Goal: Task Accomplishment & Management: Complete application form

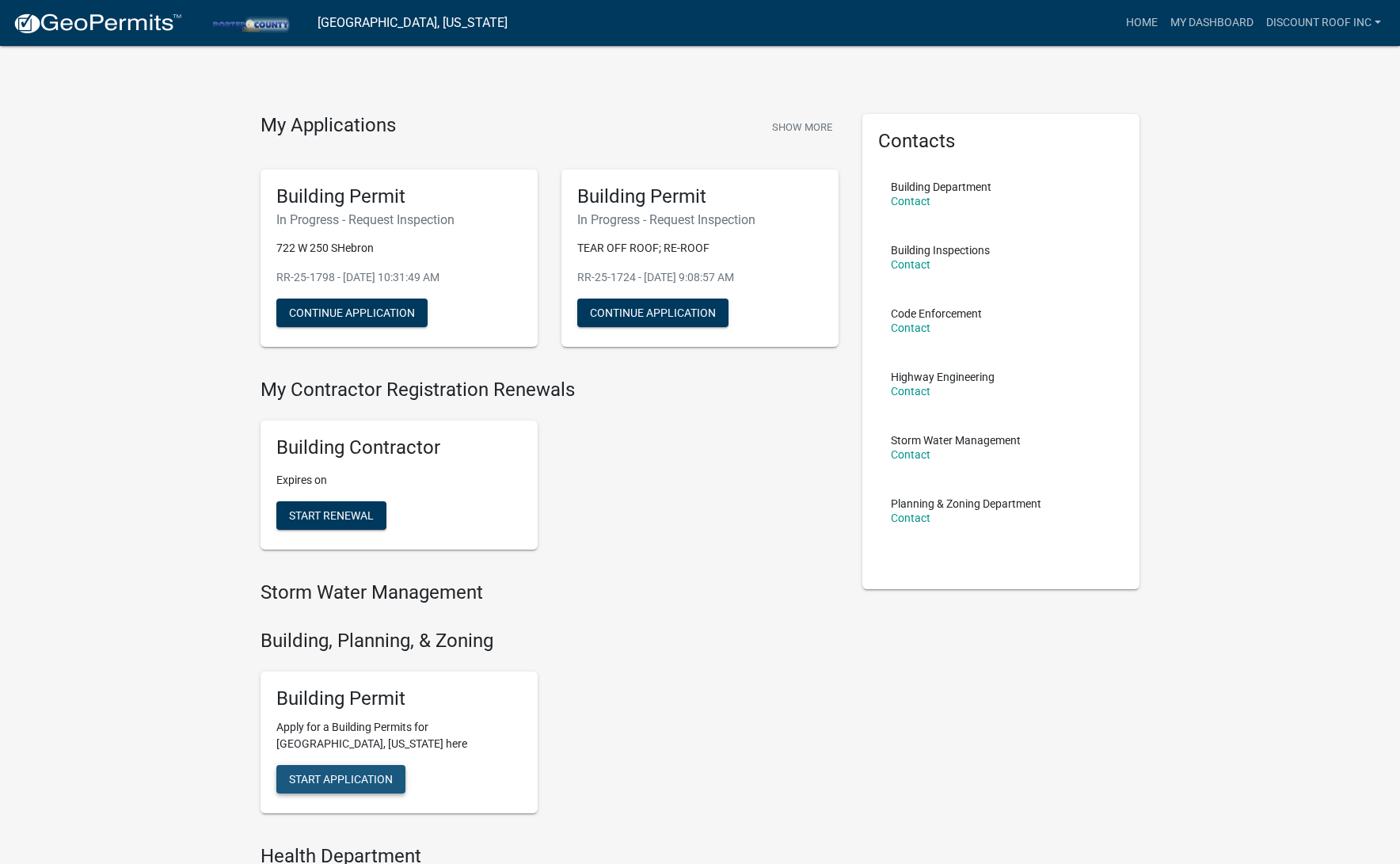
click at [395, 766] on button "Start Application" at bounding box center [341, 779] width 129 height 28
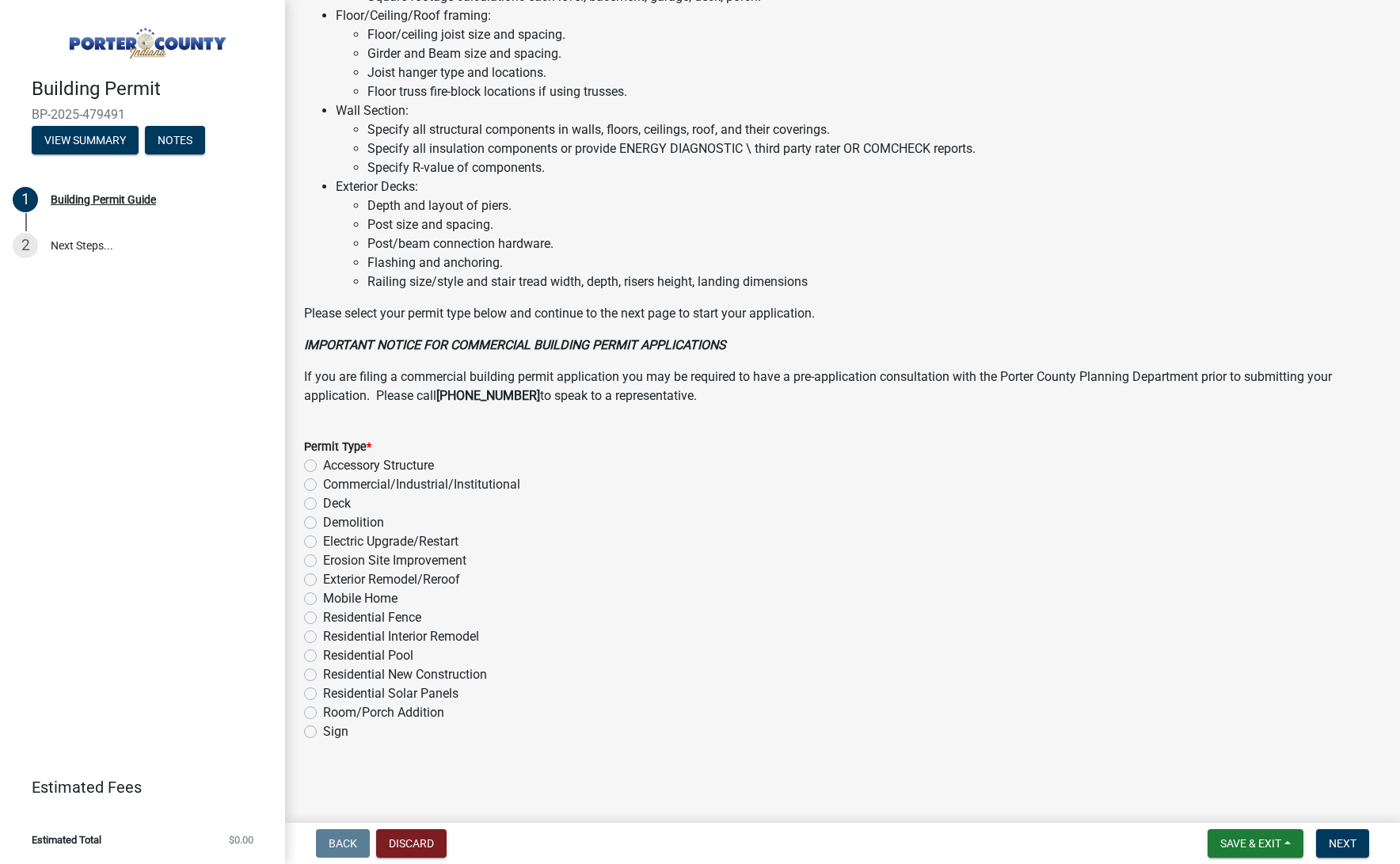
scroll to position [945, 0]
click at [396, 574] on label "Exterior Remodel/Reroof" at bounding box center [391, 580] width 137 height 19
click at [333, 574] on input "Exterior Remodel/Reroof" at bounding box center [328, 575] width 10 height 10
radio input "true"
click at [1341, 849] on span "Next" at bounding box center [1342, 843] width 28 height 13
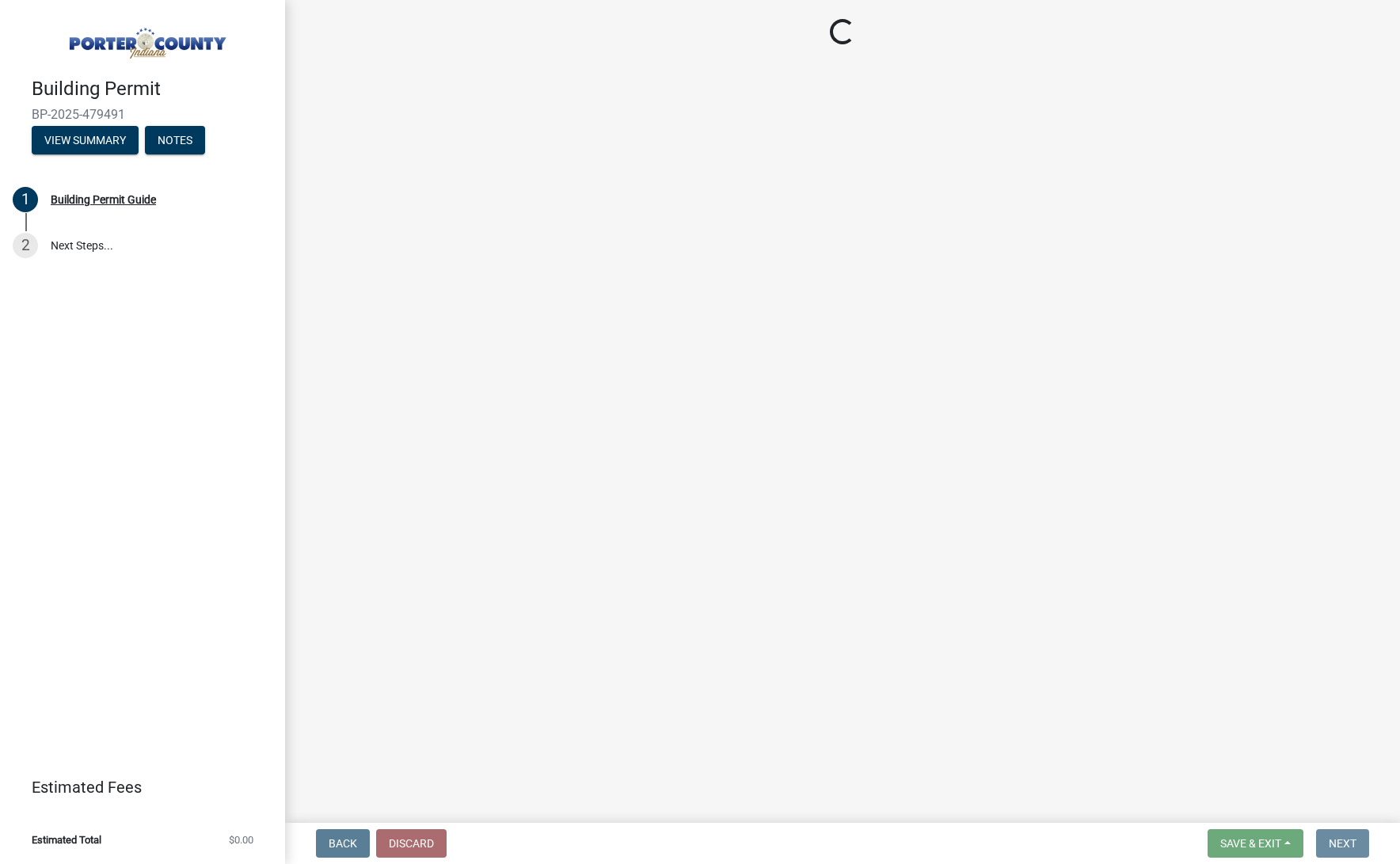
scroll to position [0, 0]
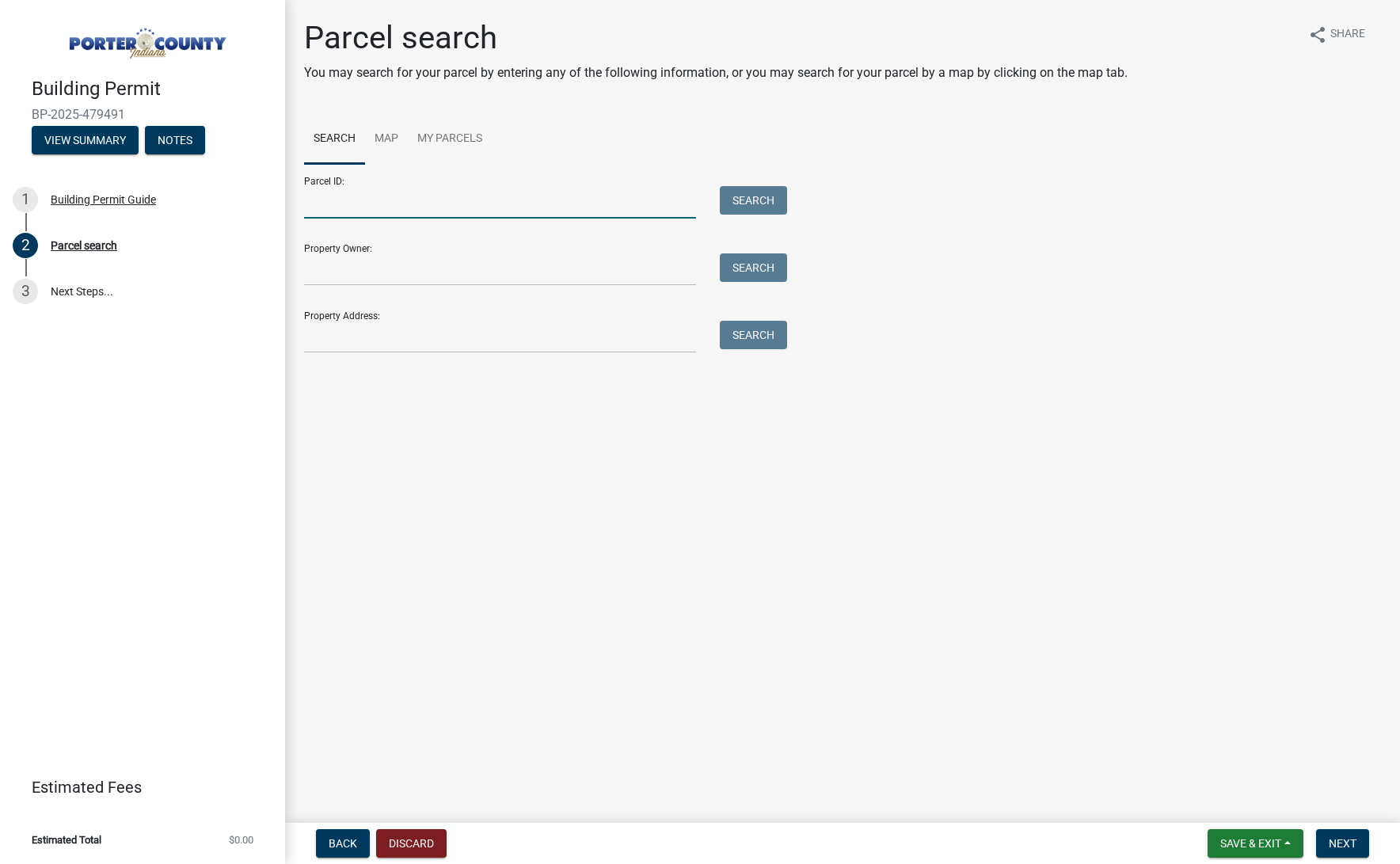
click at [512, 198] on input "Parcel ID:" at bounding box center [500, 202] width 392 height 33
paste input "64-05-34-300-031.000-015"
type input "64-05-34-300-031.000-015"
drag, startPoint x: 775, startPoint y: 191, endPoint x: 758, endPoint y: 204, distance: 21.4
click at [775, 191] on button "Search" at bounding box center [753, 200] width 67 height 28
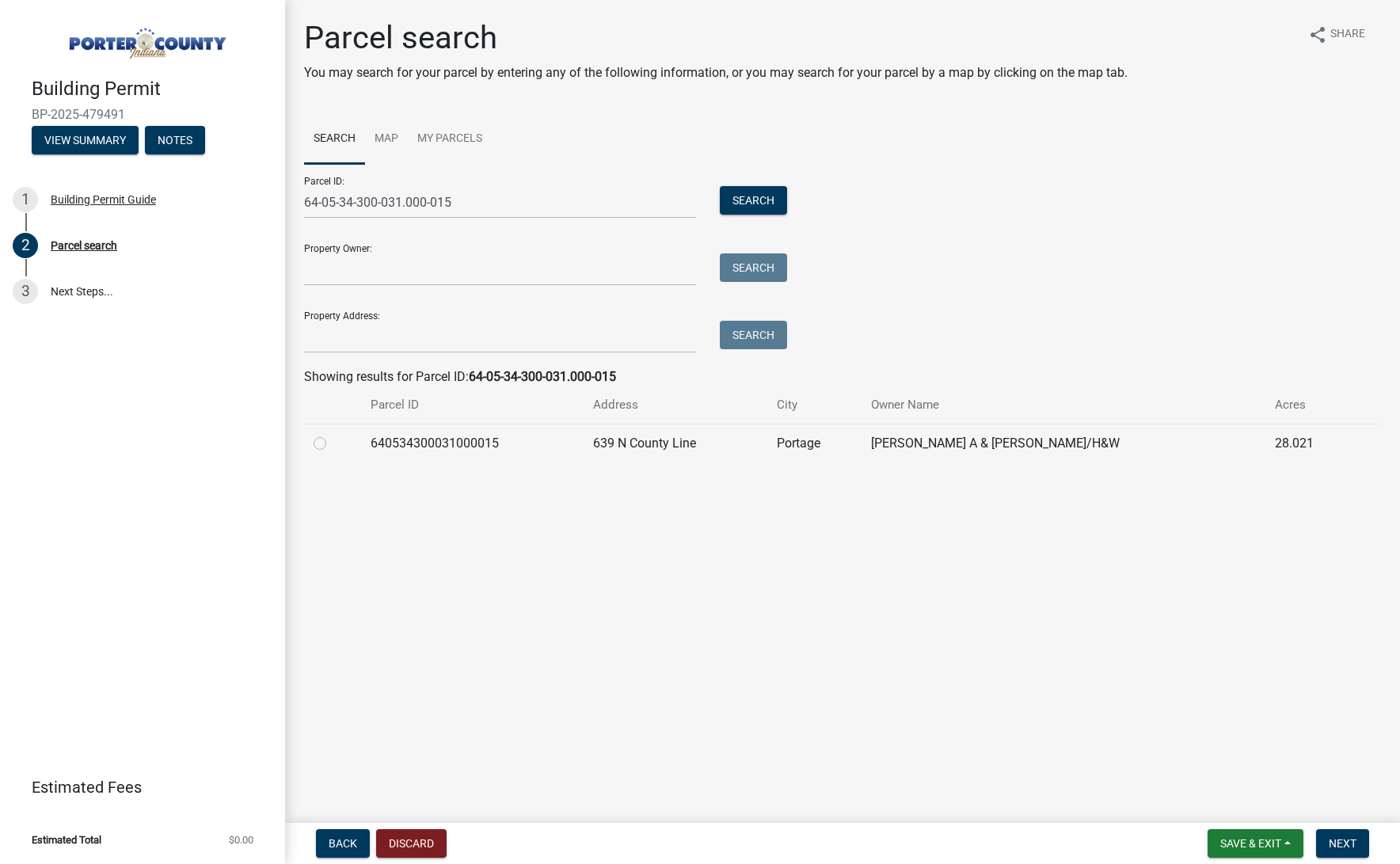
click at [329, 445] on div at bounding box center [333, 443] width 38 height 19
click at [333, 434] on label at bounding box center [333, 434] width 0 height 0
click at [333, 445] on input "radio" at bounding box center [338, 438] width 10 height 10
radio input "true"
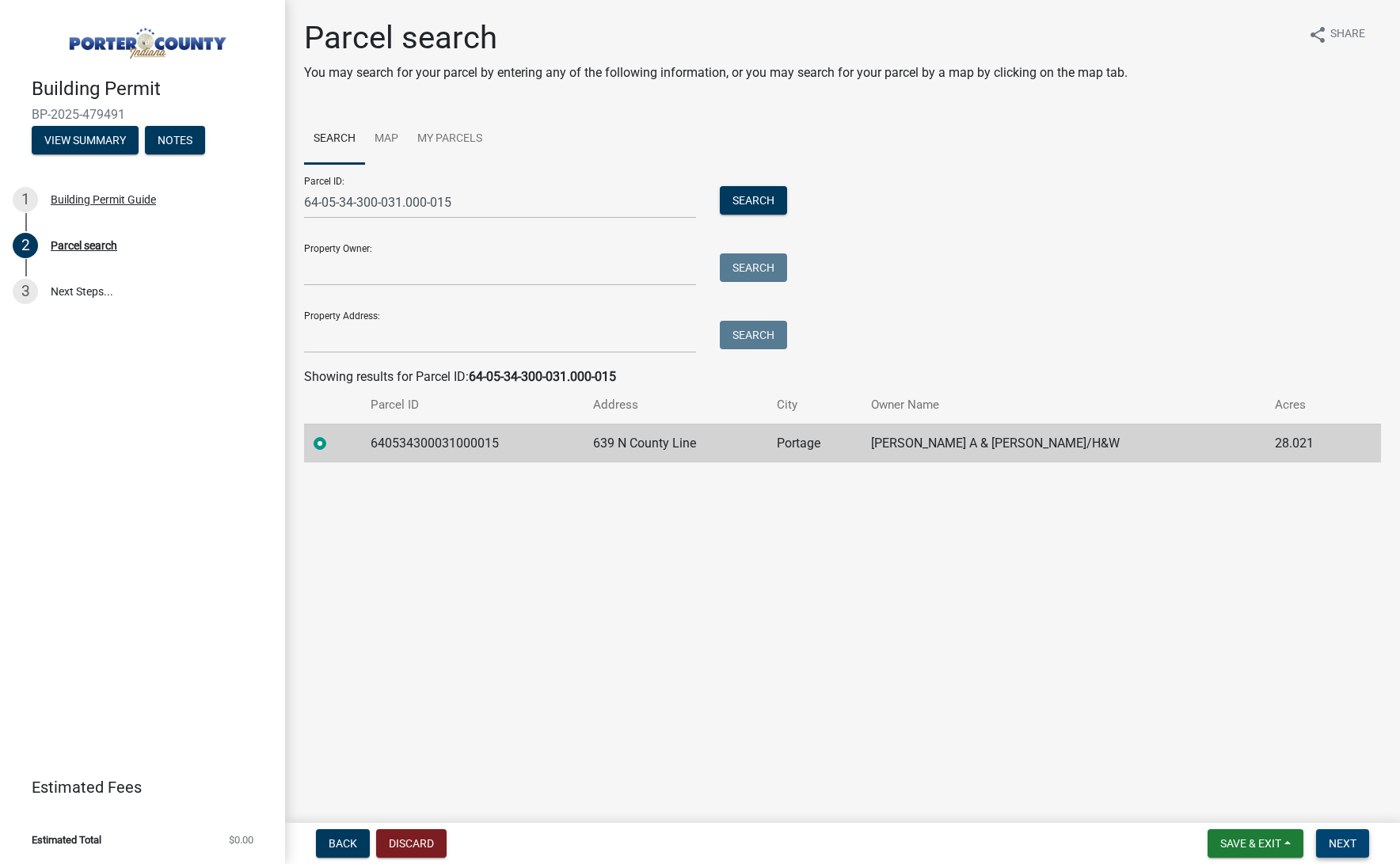
click at [1343, 848] on span "Next" at bounding box center [1342, 843] width 28 height 13
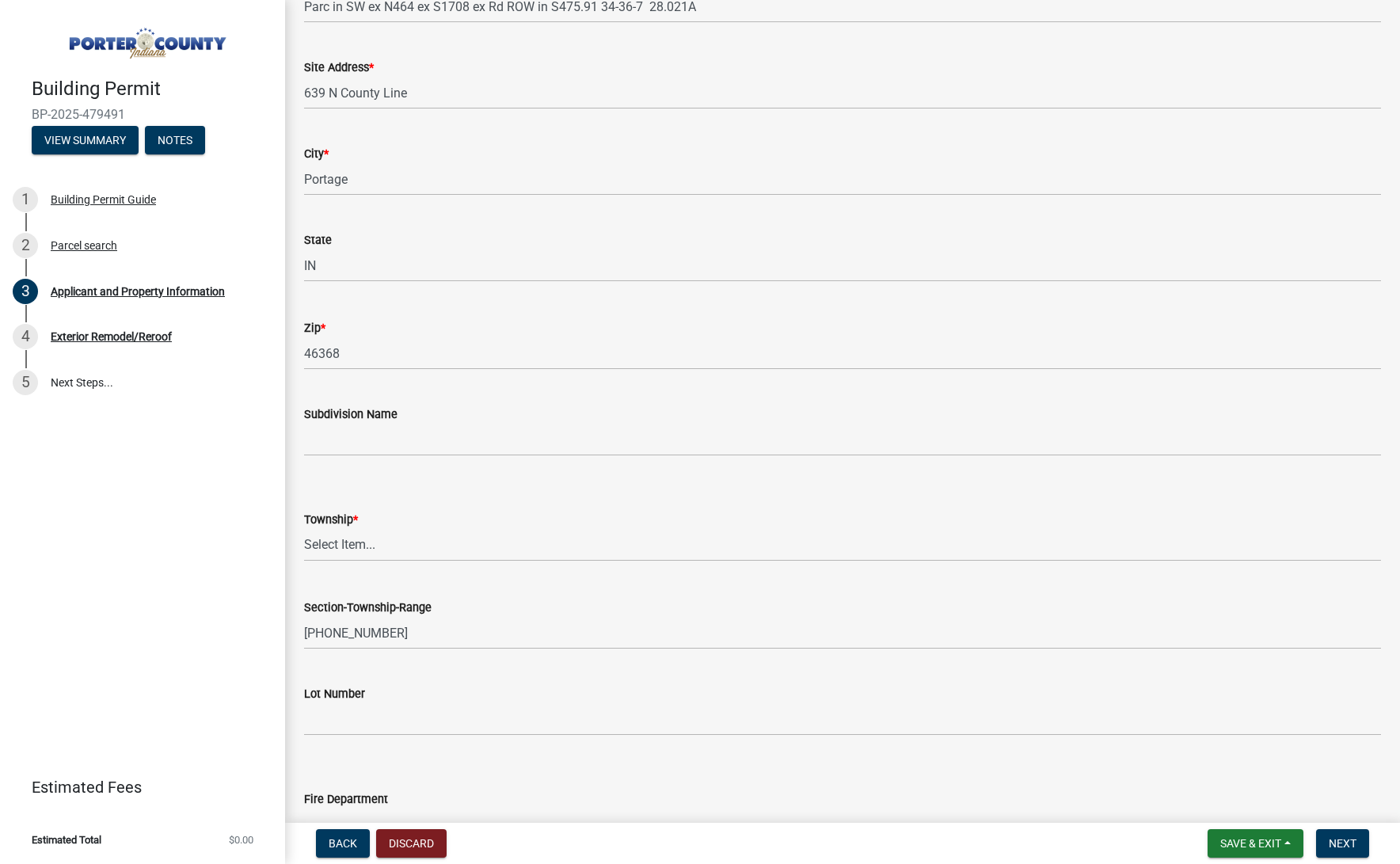
scroll to position [271, 0]
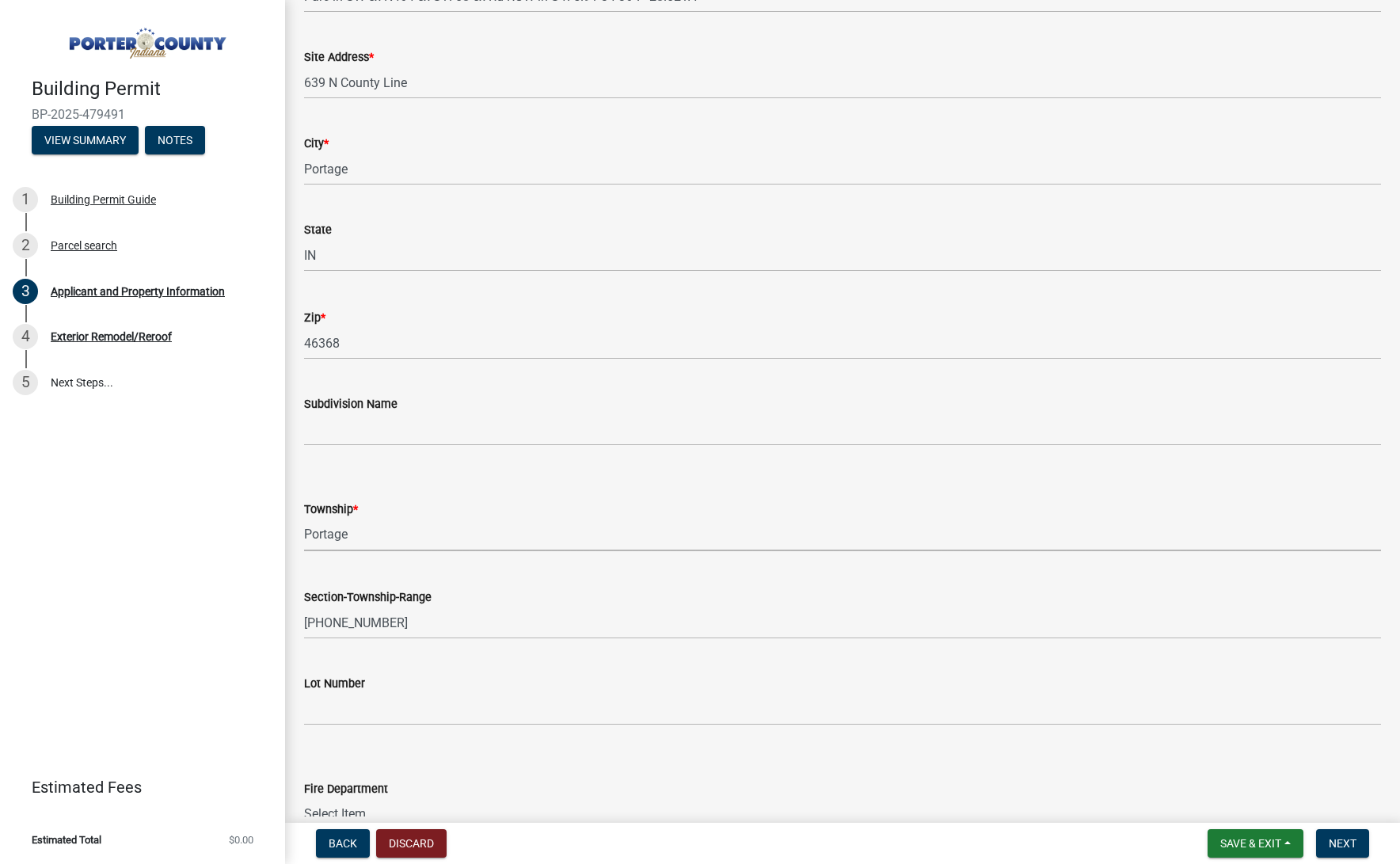
select select "3ef279d8-364d-4472-9edf-8c32643de6c0"
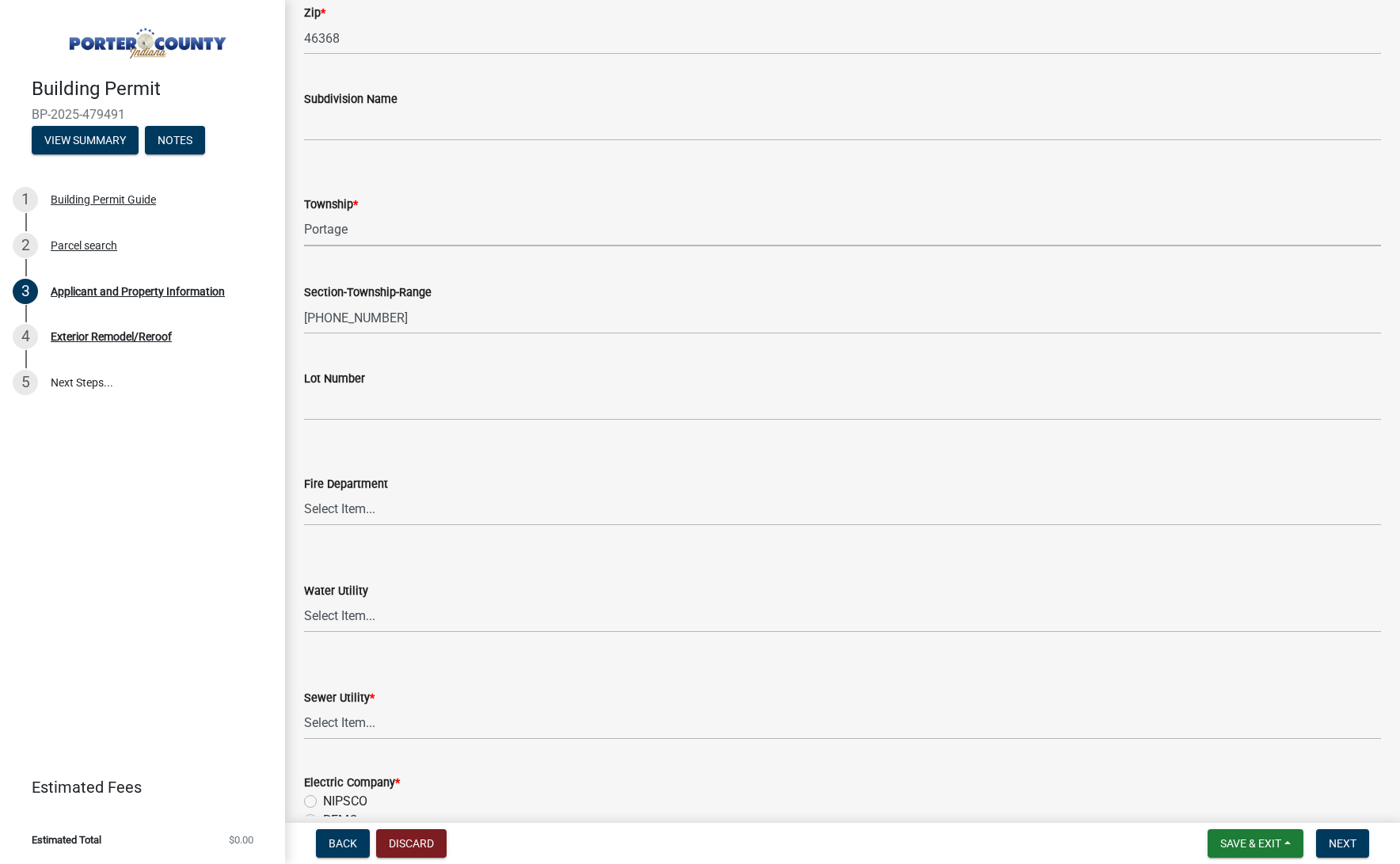
scroll to position [709, 0]
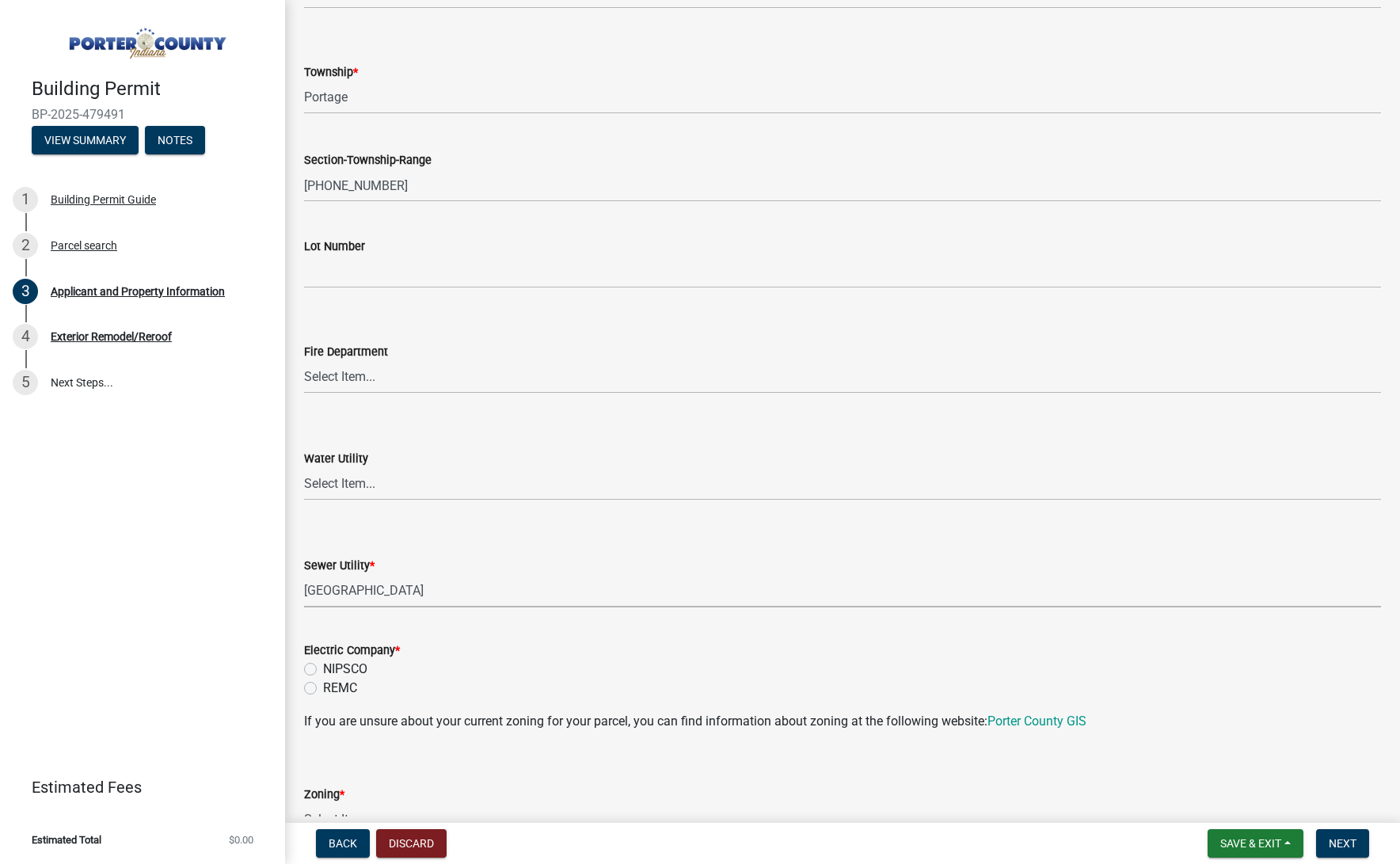
select select "0ba2db78-5dbf-43b9-a42c-6cccc1e5ba15"
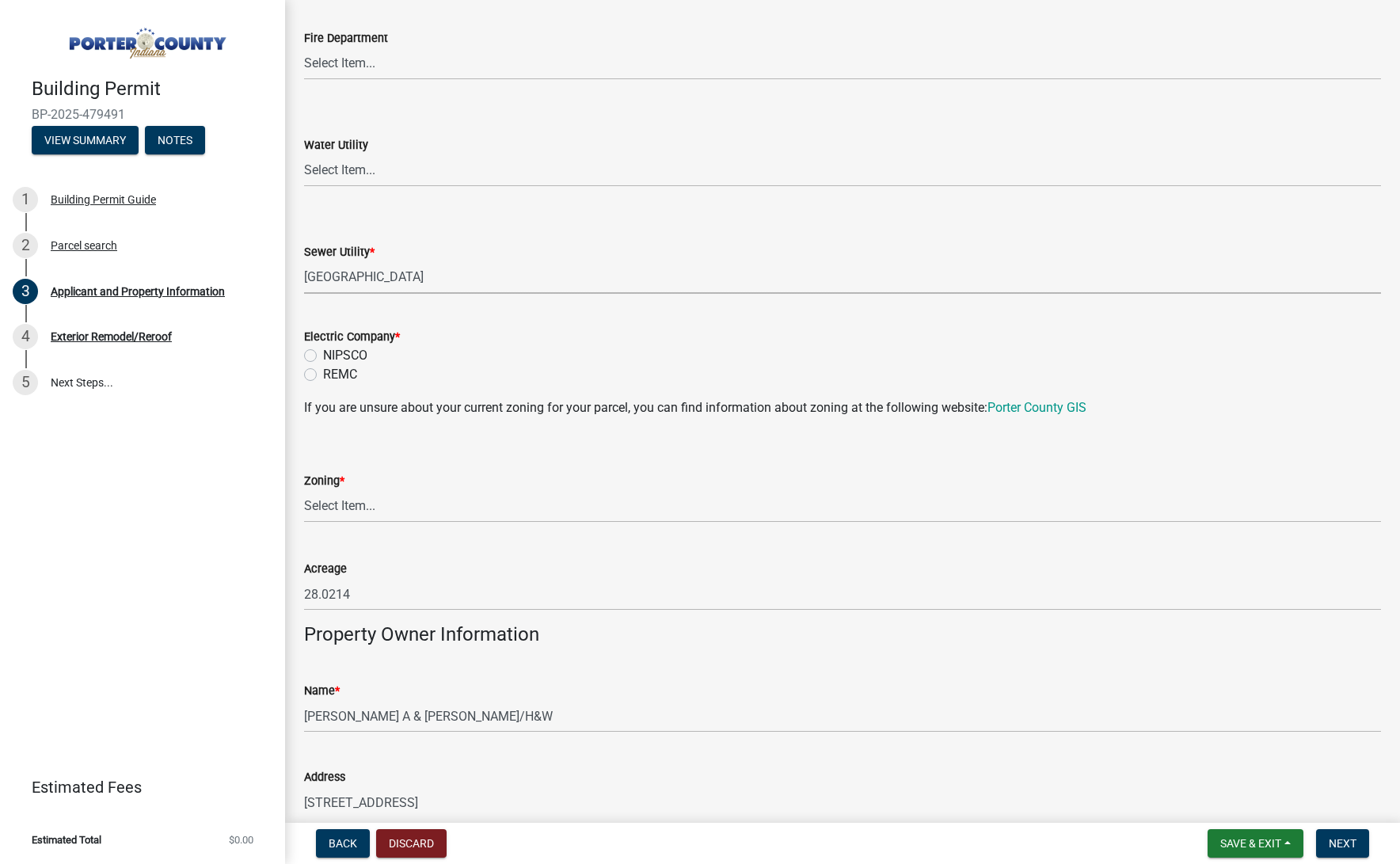
scroll to position [1087, 0]
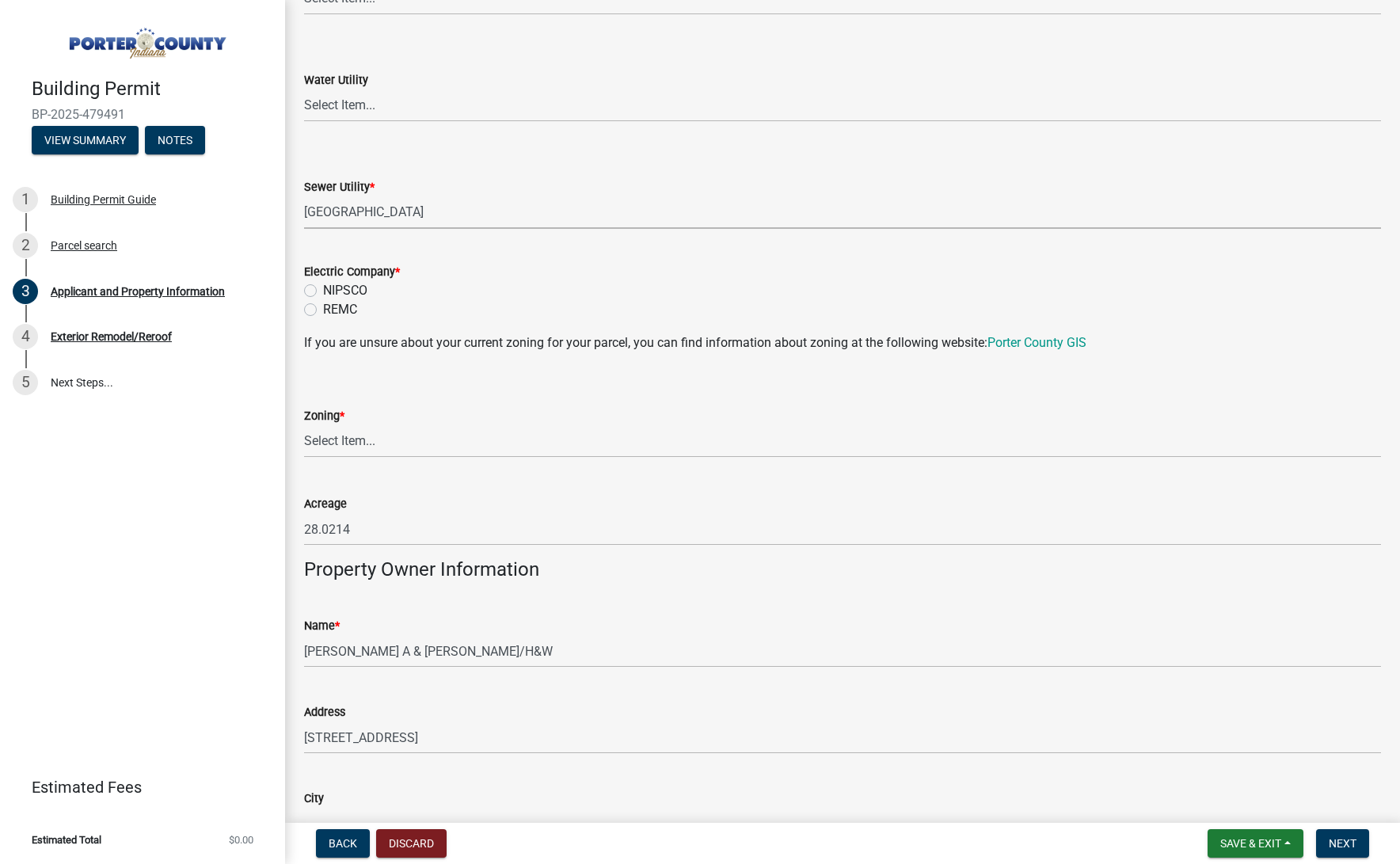
drag, startPoint x: 342, startPoint y: 290, endPoint x: 350, endPoint y: 324, distance: 34.9
click at [342, 290] on label "NIPSCO" at bounding box center [345, 290] width 44 height 19
click at [333, 290] on input "NIPSCO" at bounding box center [328, 286] width 10 height 10
radio input "true"
select select "271bd504-2c49-4a3f-937e-0db1d3436bac"
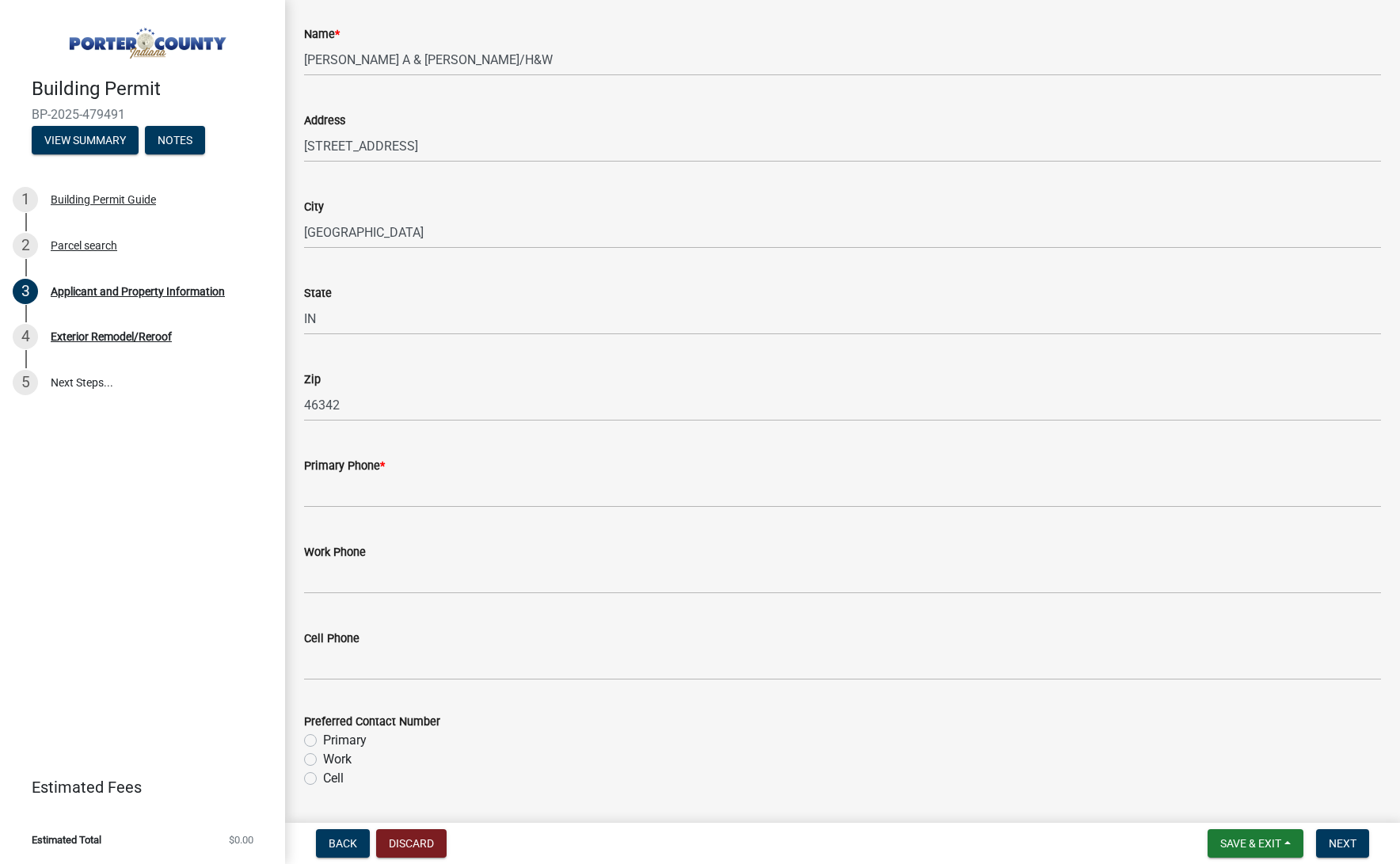
scroll to position [1684, 0]
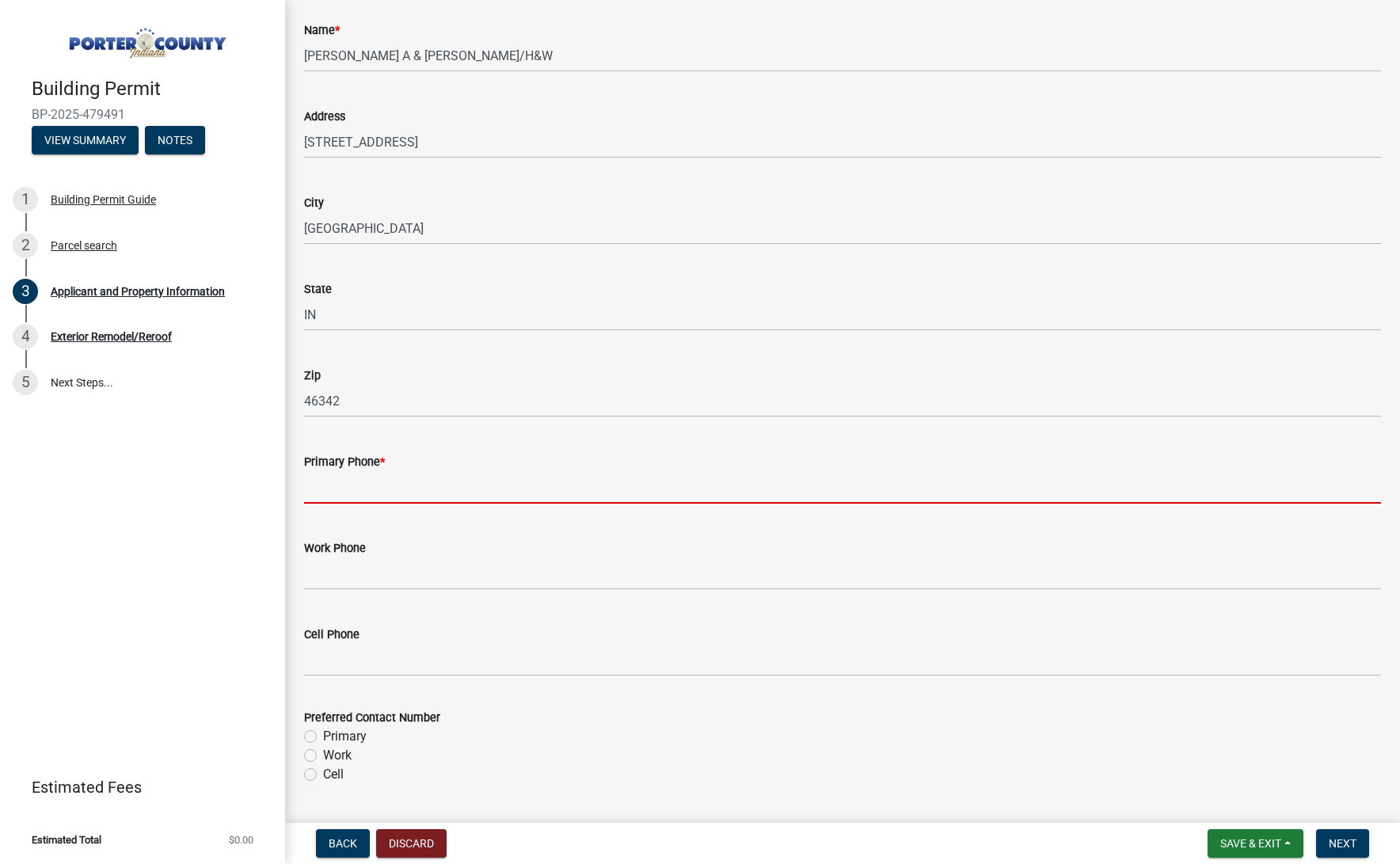
click at [367, 486] on input "Primary Phone *" at bounding box center [842, 487] width 1077 height 33
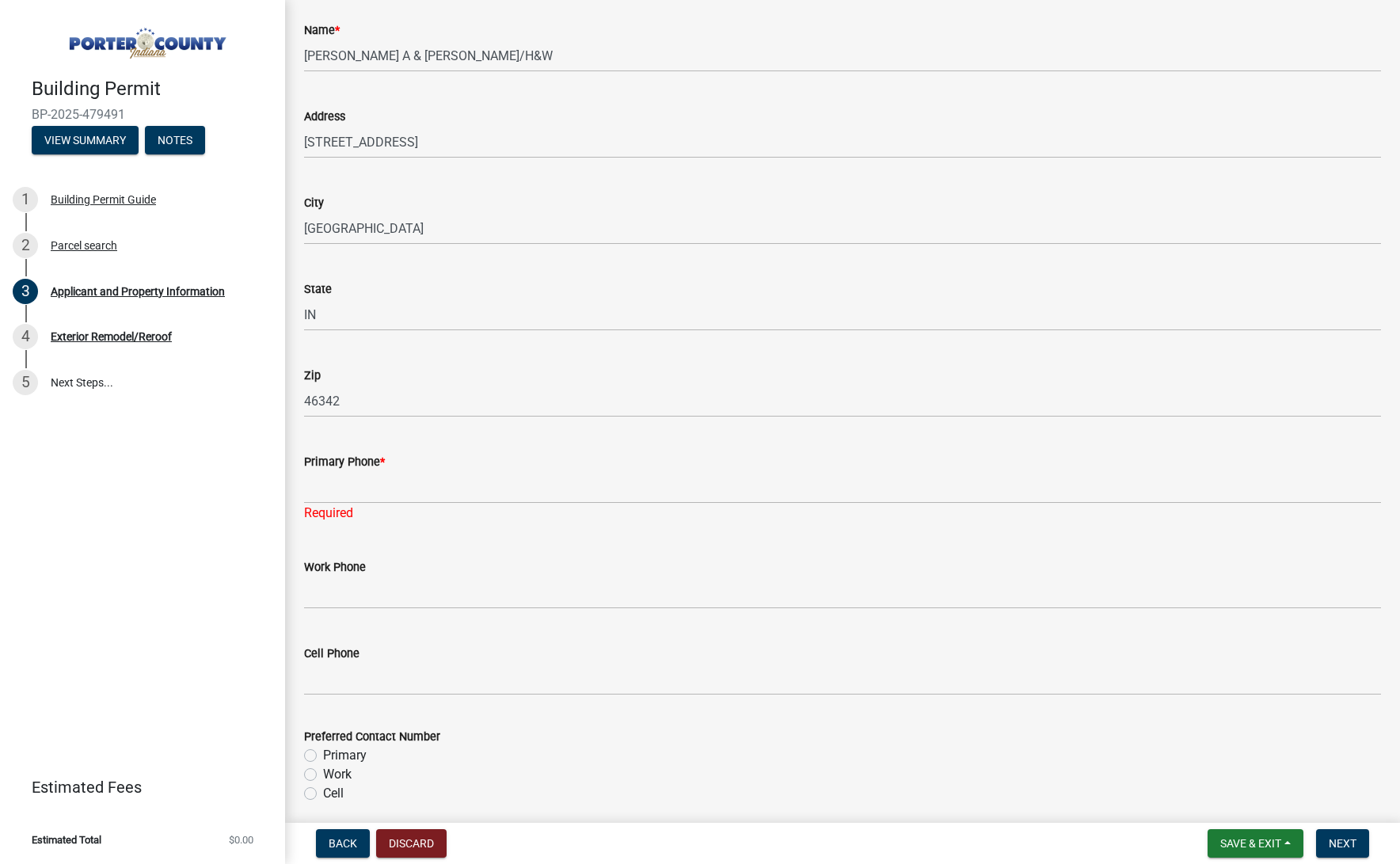
click at [1054, 0] on div "Name * [PERSON_NAME] A & [PERSON_NAME]/H&W" at bounding box center [842, 34] width 1077 height 74
click at [348, 493] on input "Primary Phone *" at bounding box center [842, 487] width 1077 height 33
paste input "[PHONE_NUMBER]"
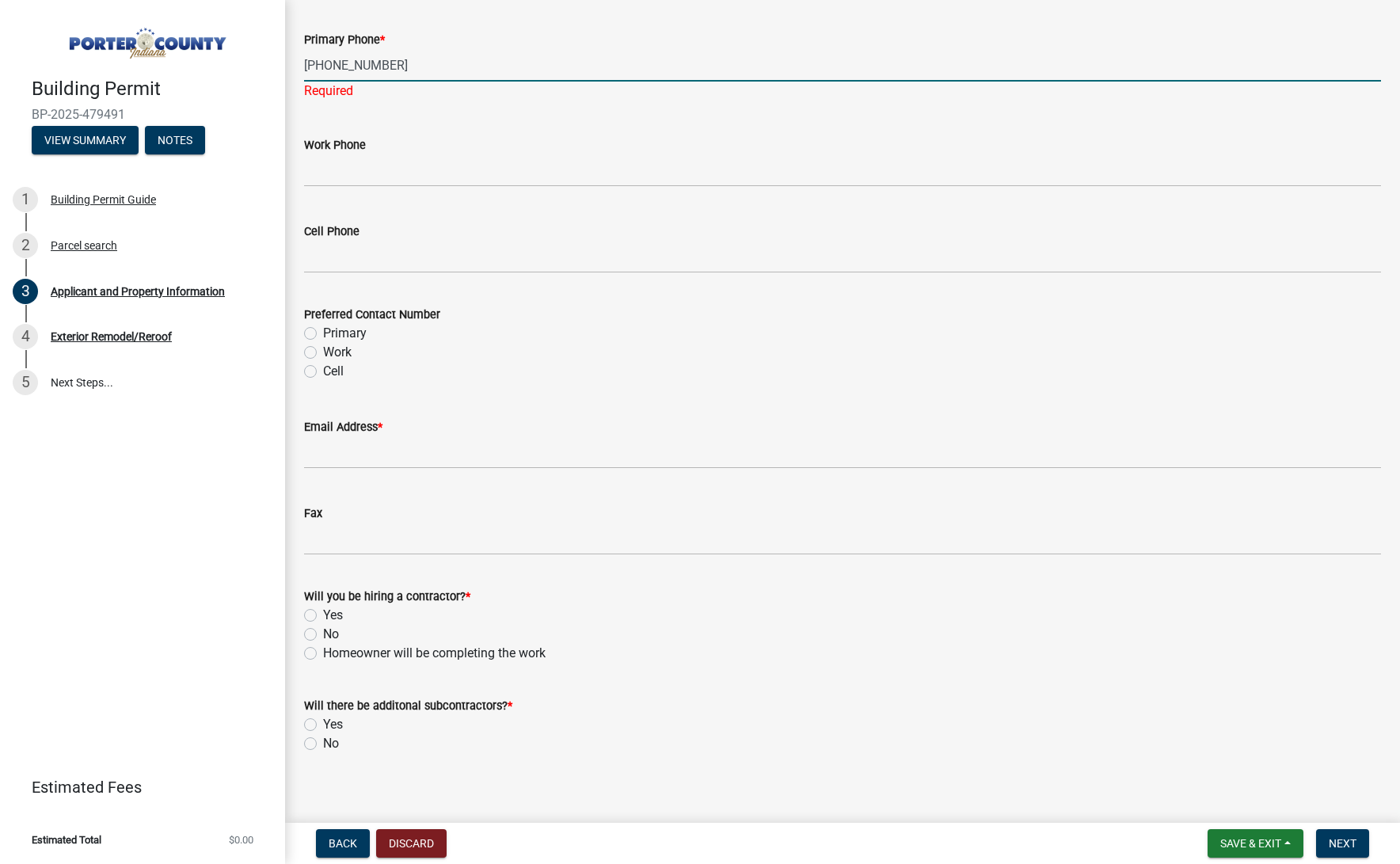
type input "[PHONE_NUMBER]"
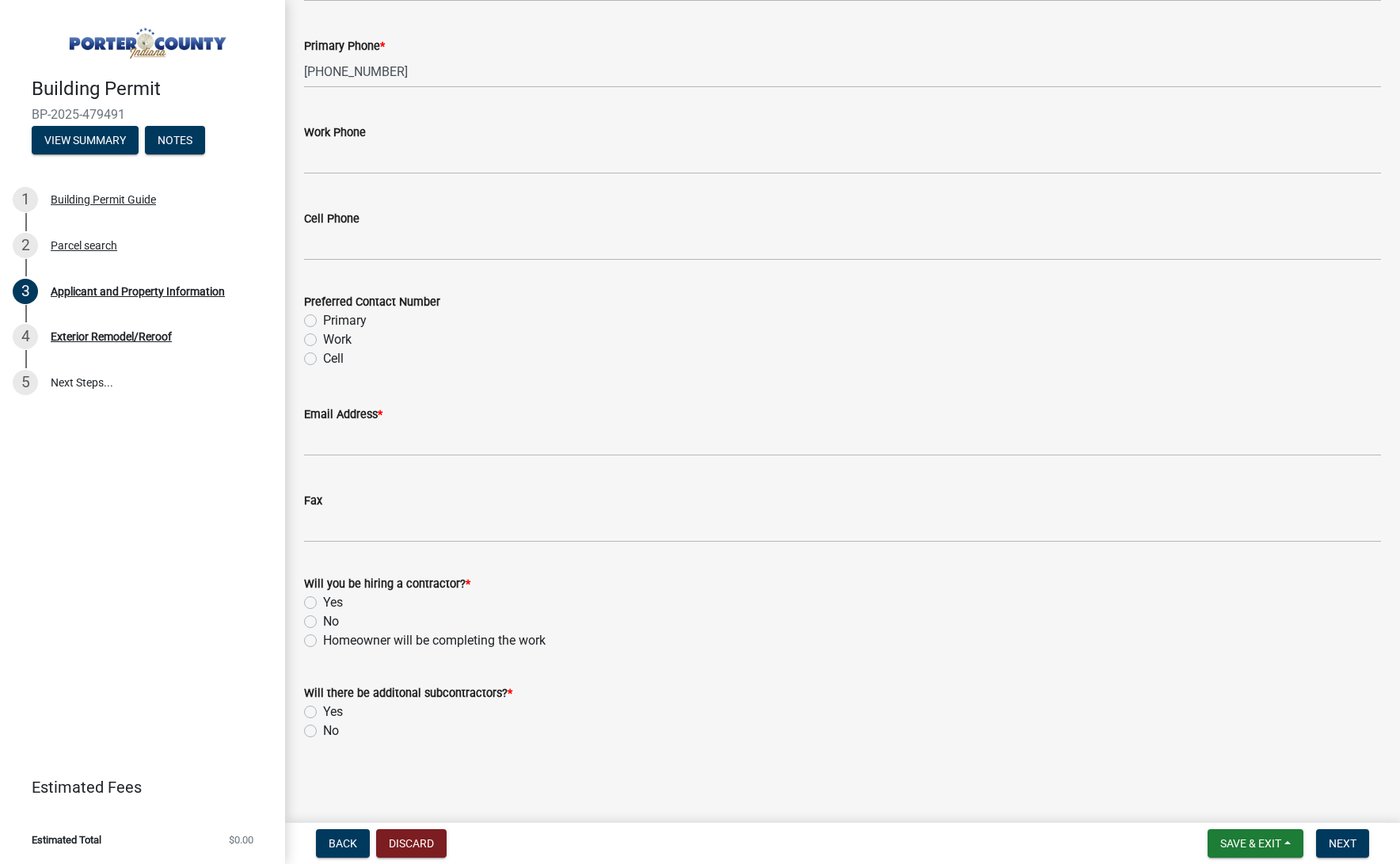
click at [347, 331] on div "Preferred Contact Number Primary Work Cell" at bounding box center [842, 330] width 1077 height 76
click at [340, 323] on label "Primary" at bounding box center [345, 322] width 44 height 19
click at [333, 323] on input "Primary" at bounding box center [328, 318] width 10 height 10
radio input "true"
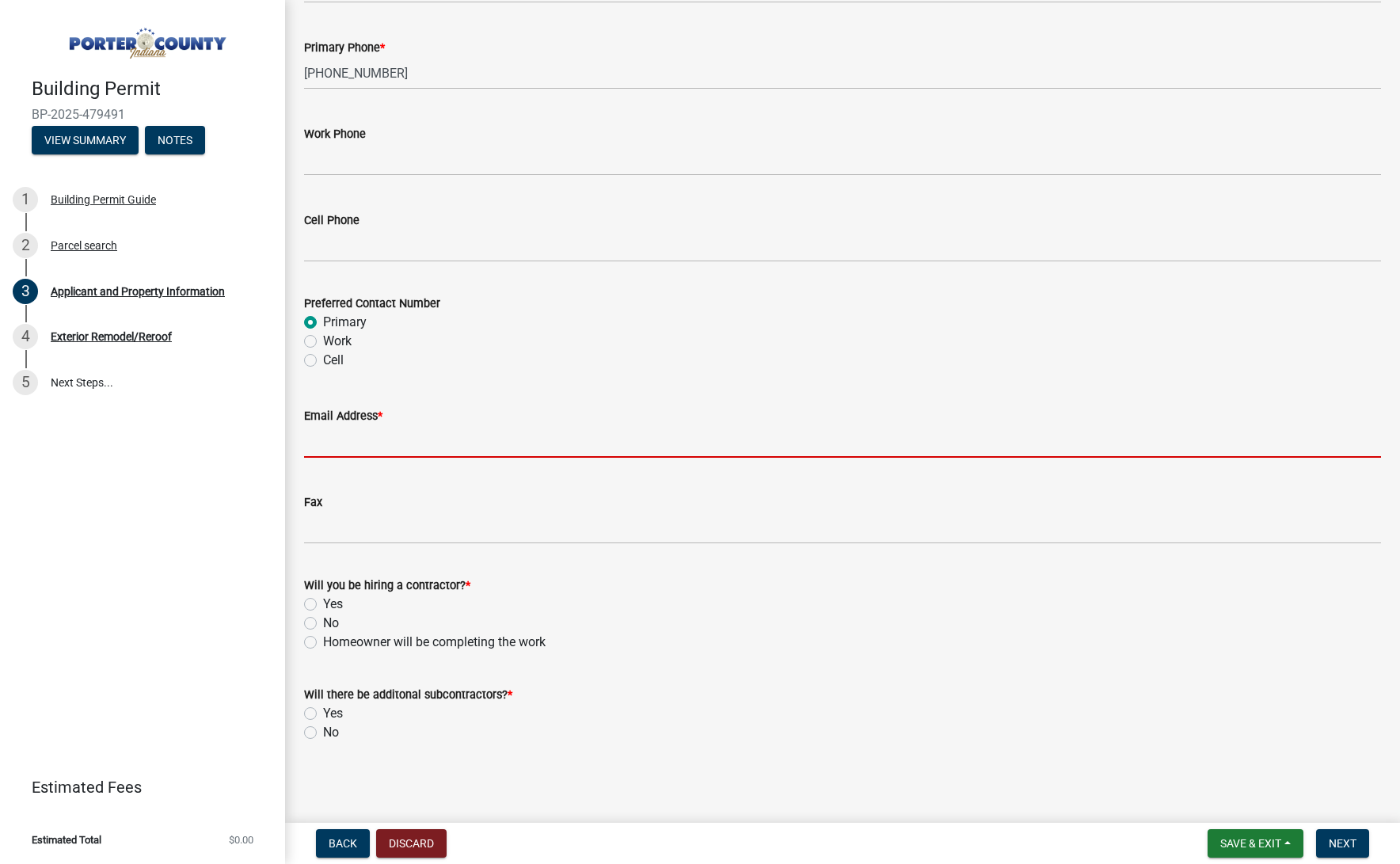
click at [347, 452] on input "Email Address *" at bounding box center [842, 442] width 1077 height 33
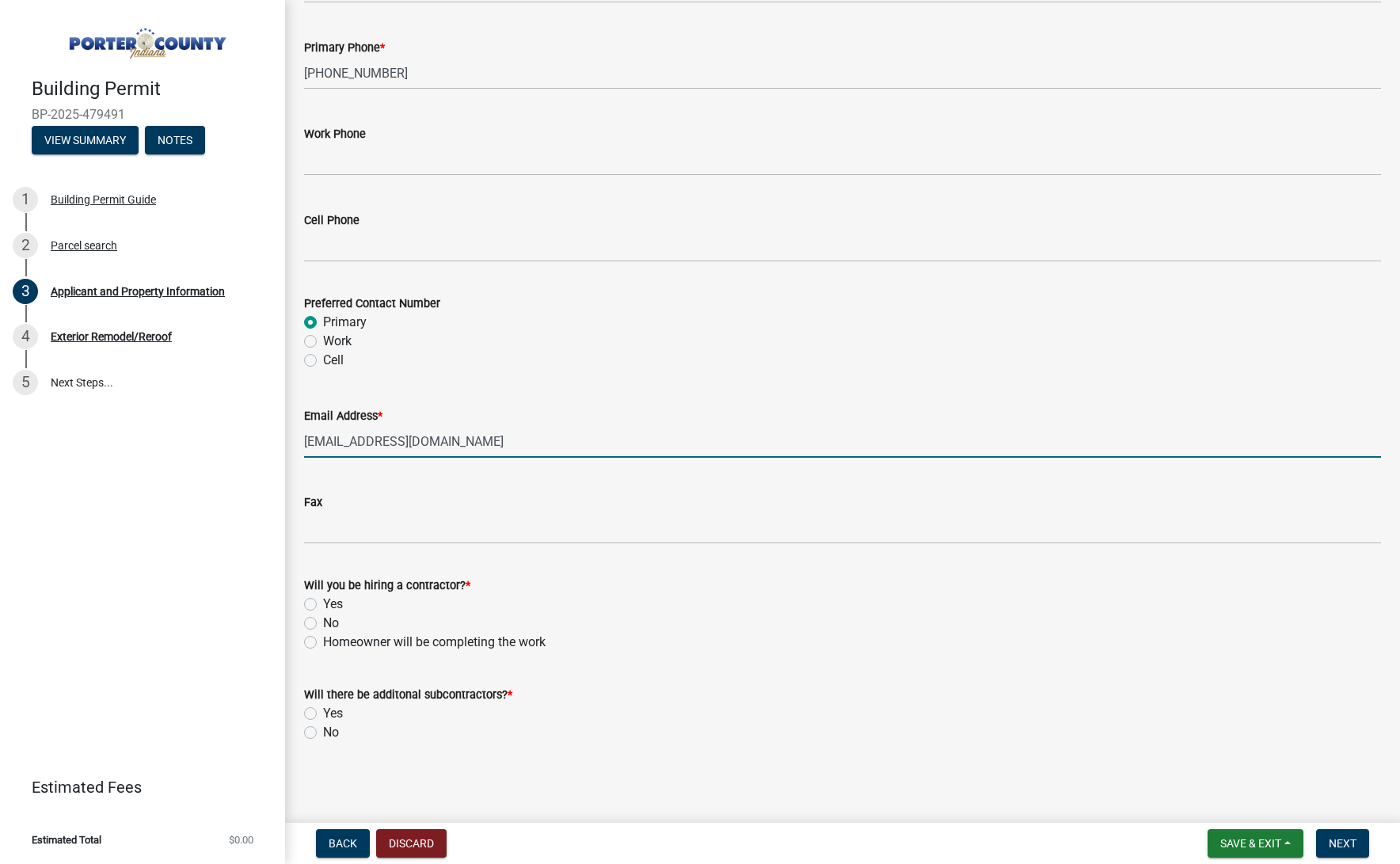
type input "[EMAIL_ADDRESS][DOMAIN_NAME]"
drag, startPoint x: 338, startPoint y: 602, endPoint x: 329, endPoint y: 663, distance: 61.7
click at [338, 603] on label "Yes" at bounding box center [333, 604] width 20 height 19
click at [333, 603] on input "Yes" at bounding box center [328, 599] width 10 height 10
radio input "true"
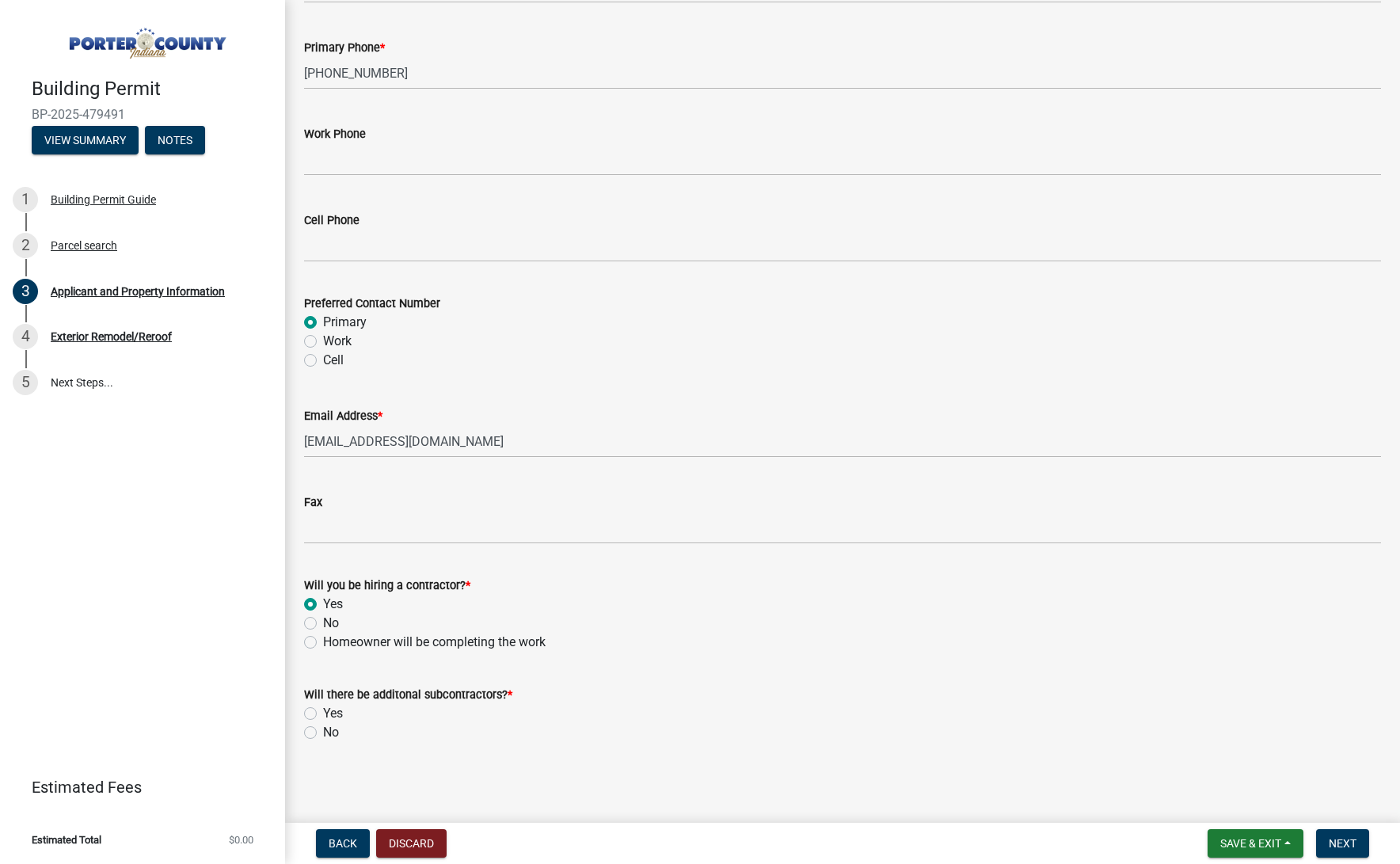
click at [319, 733] on div "No" at bounding box center [842, 732] width 1077 height 19
click at [339, 732] on div "No" at bounding box center [842, 732] width 1077 height 19
click at [333, 732] on label "No" at bounding box center [330, 732] width 15 height 19
click at [333, 732] on input "No" at bounding box center [328, 728] width 10 height 10
radio input "true"
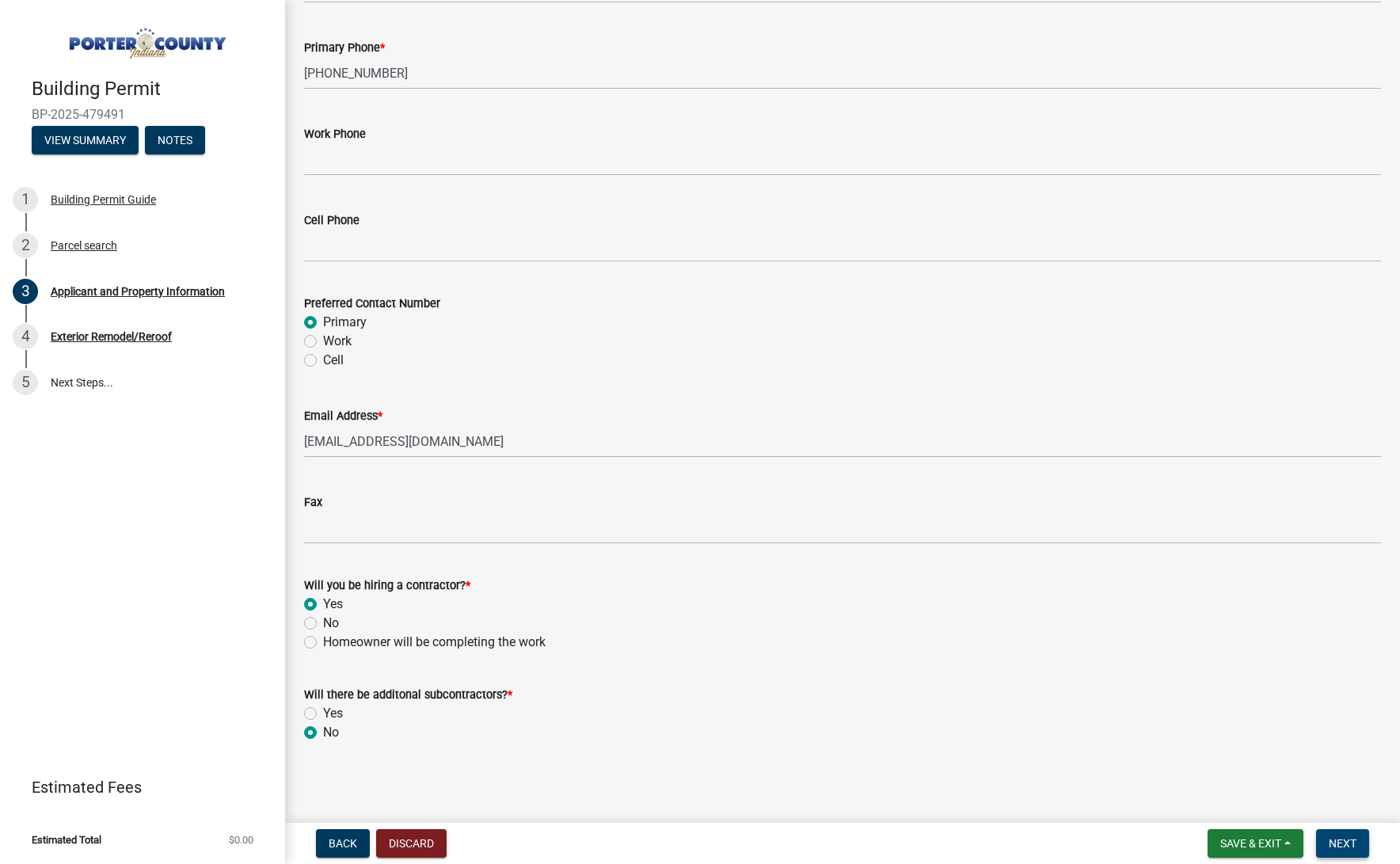
click at [1328, 848] on span "Next" at bounding box center [1342, 843] width 28 height 13
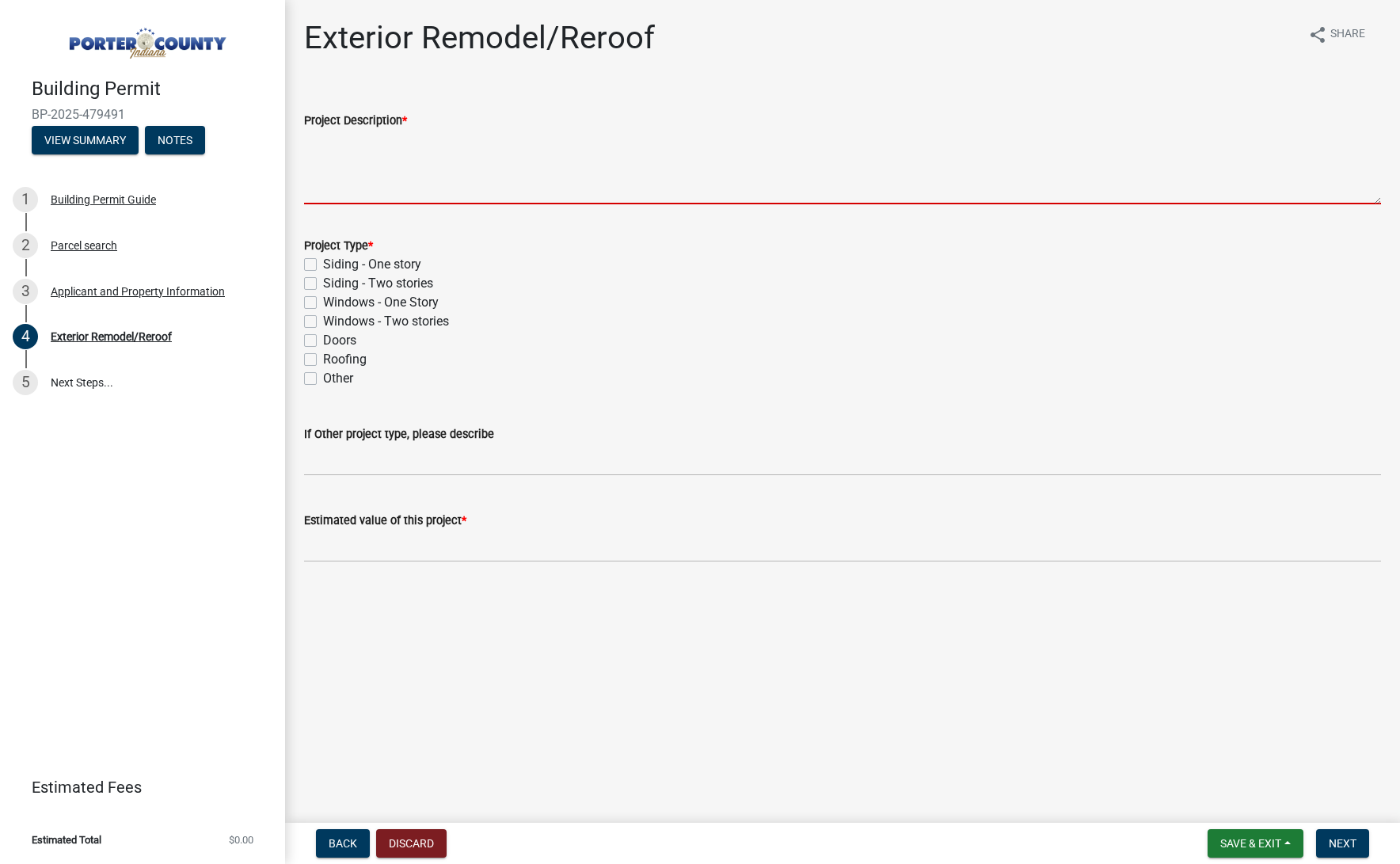
click at [414, 156] on textarea "Project Description *" at bounding box center [842, 167] width 1077 height 74
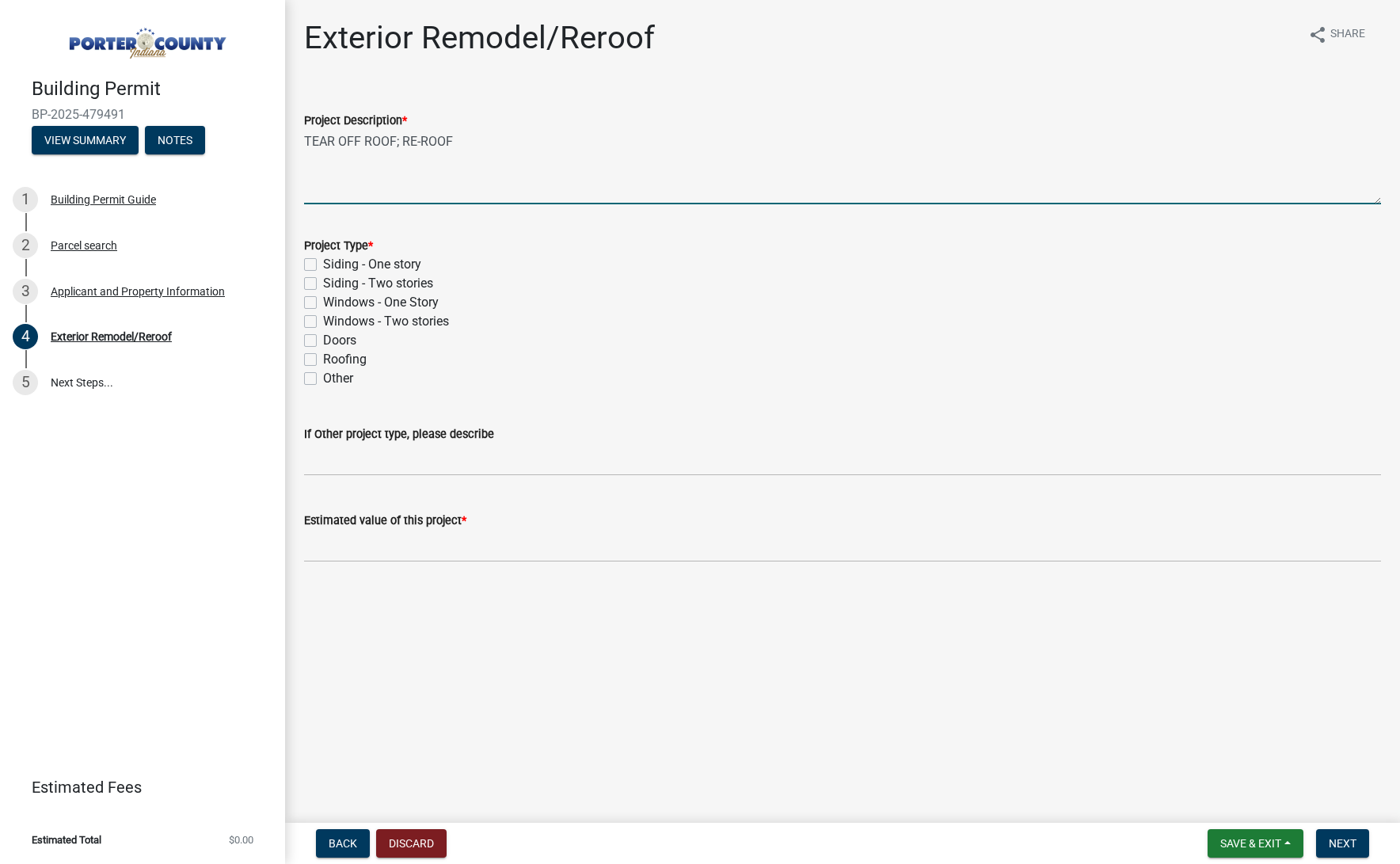
type textarea "TEAR OFF ROOF; RE-ROOF"
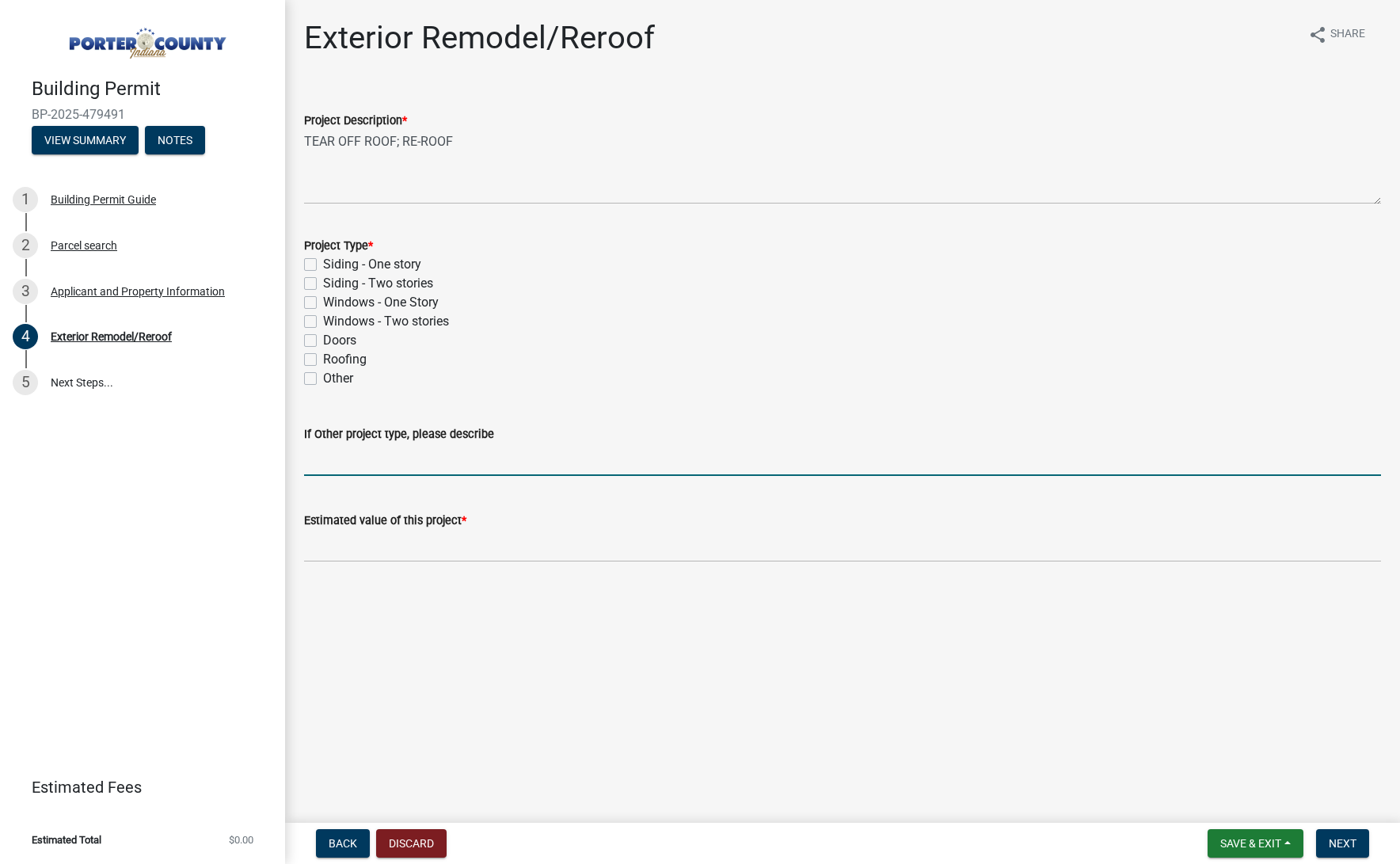
click at [359, 356] on label "Roofing" at bounding box center [345, 359] width 44 height 19
click at [333, 356] on input "Roofing" at bounding box center [328, 355] width 10 height 10
checkbox input "true"
checkbox input "false"
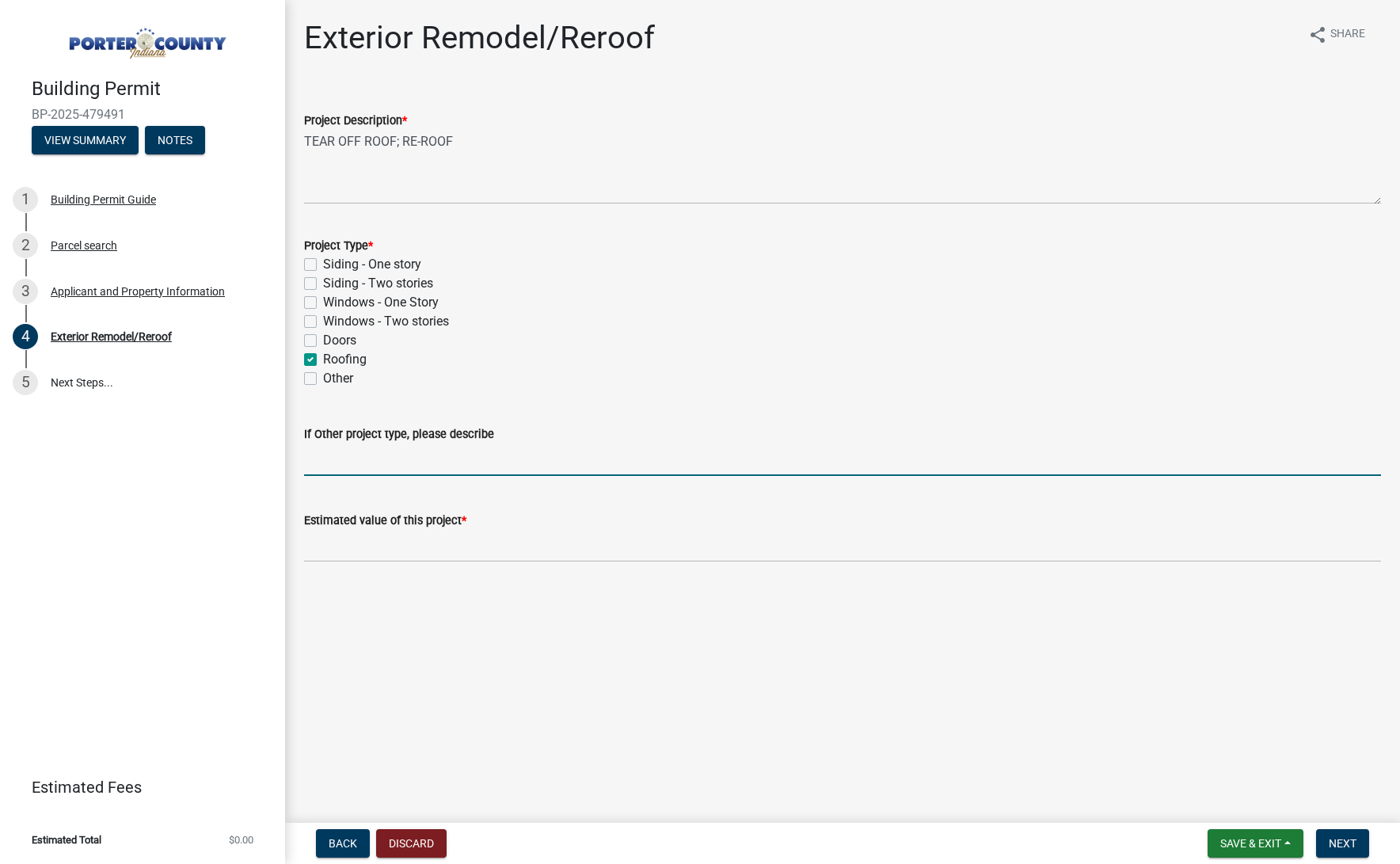
checkbox input "false"
checkbox input "true"
checkbox input "false"
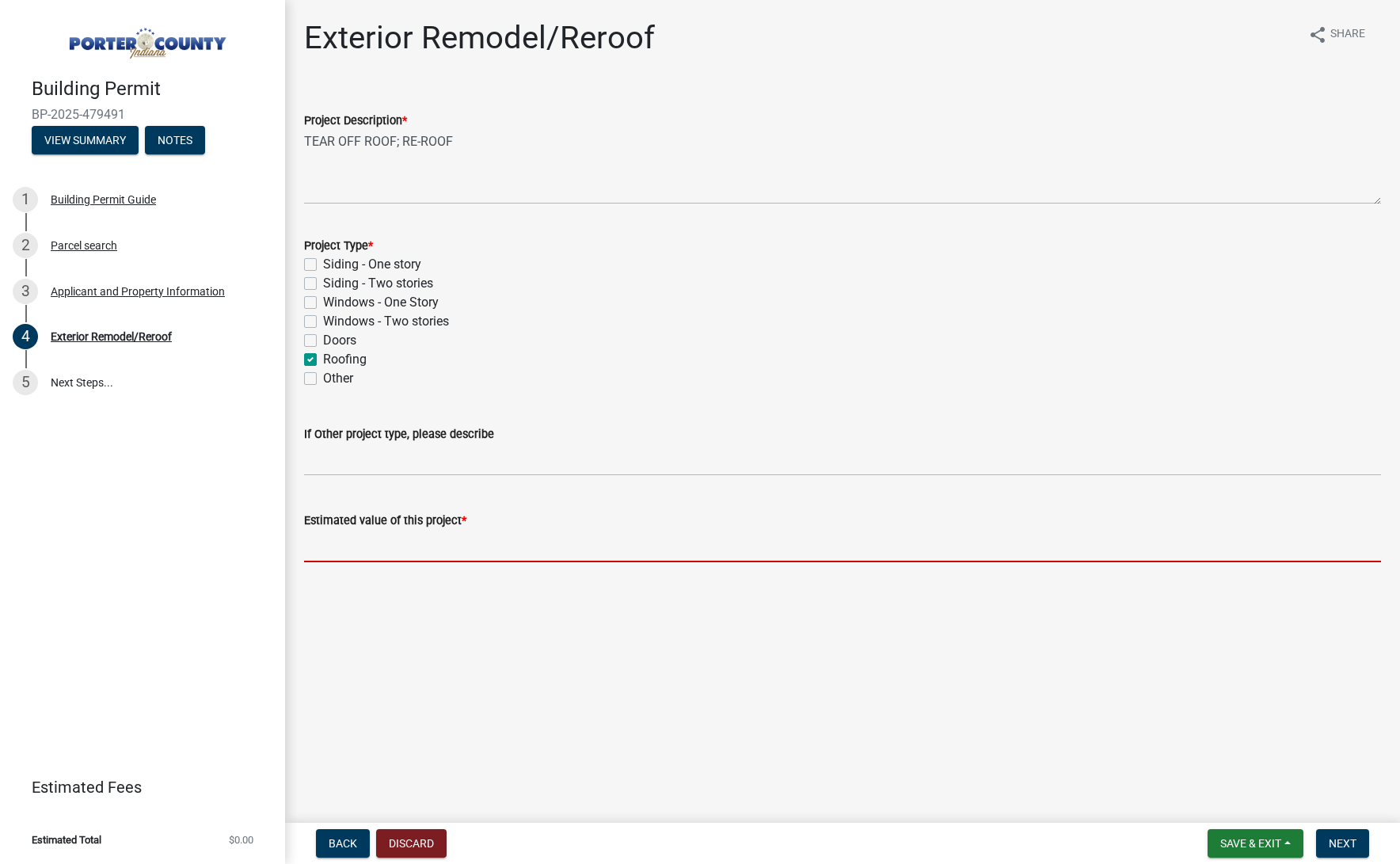
click at [395, 547] on input "text" at bounding box center [842, 546] width 1077 height 33
paste input "35,370.92"
type input "35370.92"
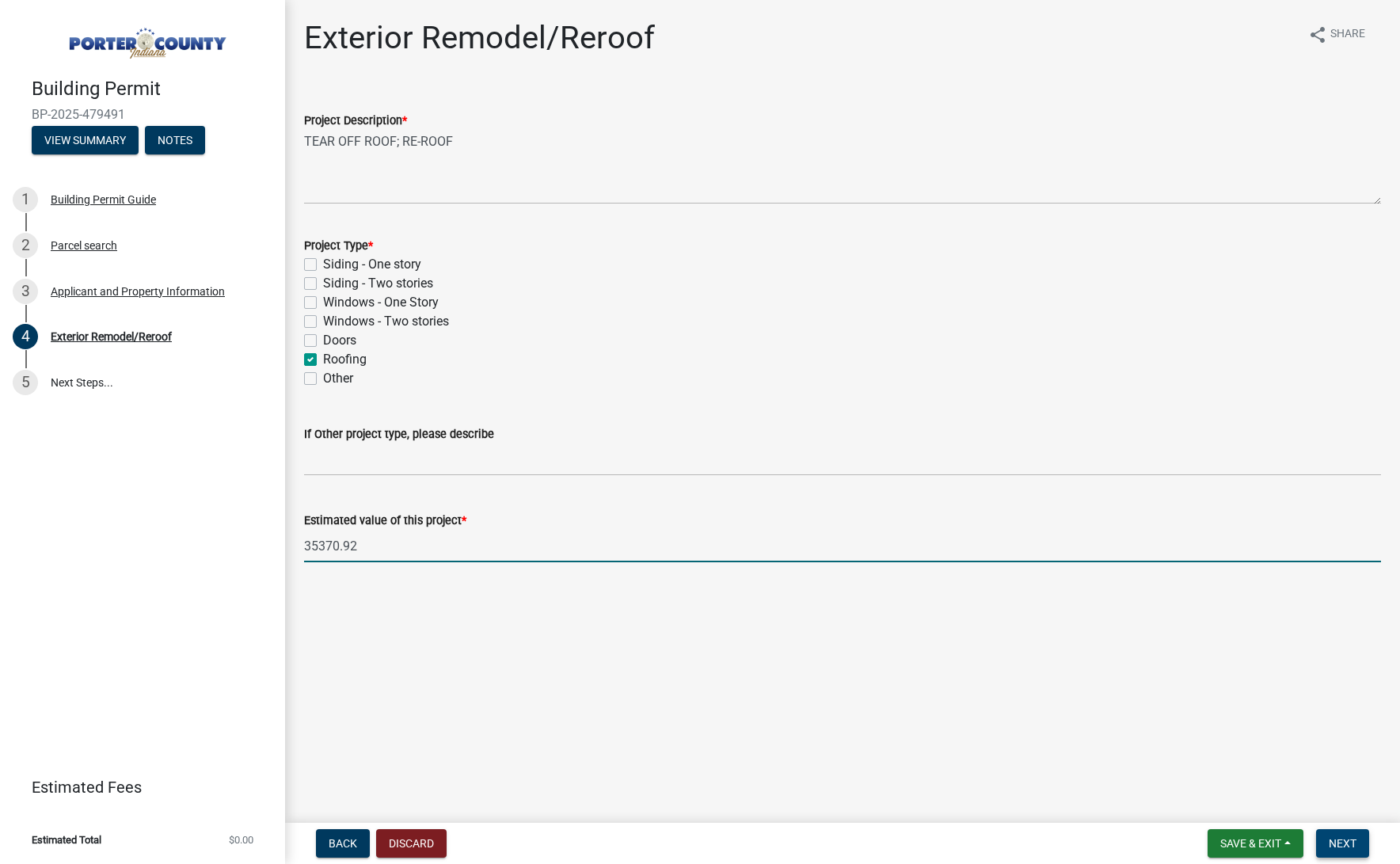
click at [1346, 839] on span "Next" at bounding box center [1342, 843] width 28 height 13
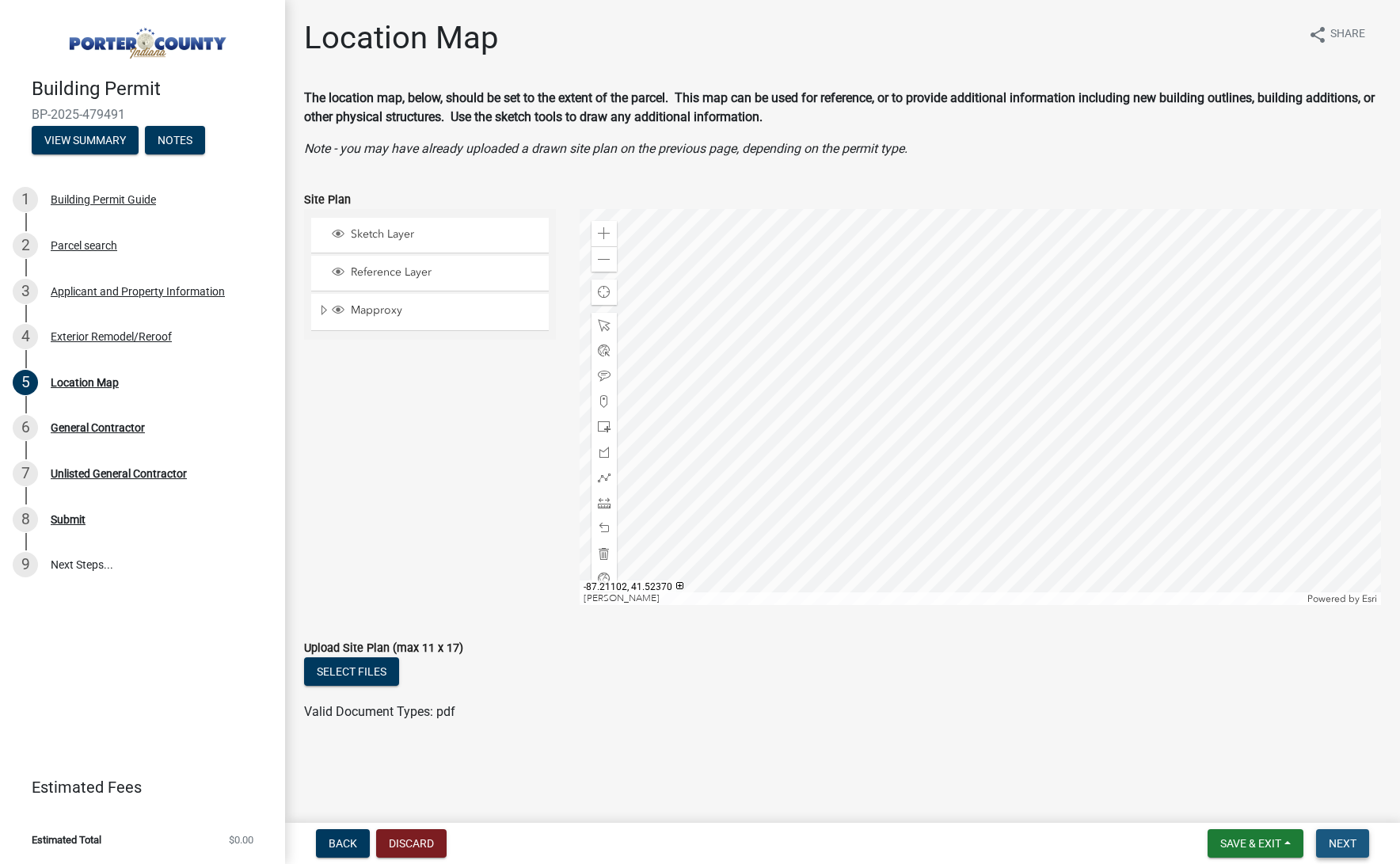
click at [1353, 851] on button "Next" at bounding box center [1342, 843] width 53 height 28
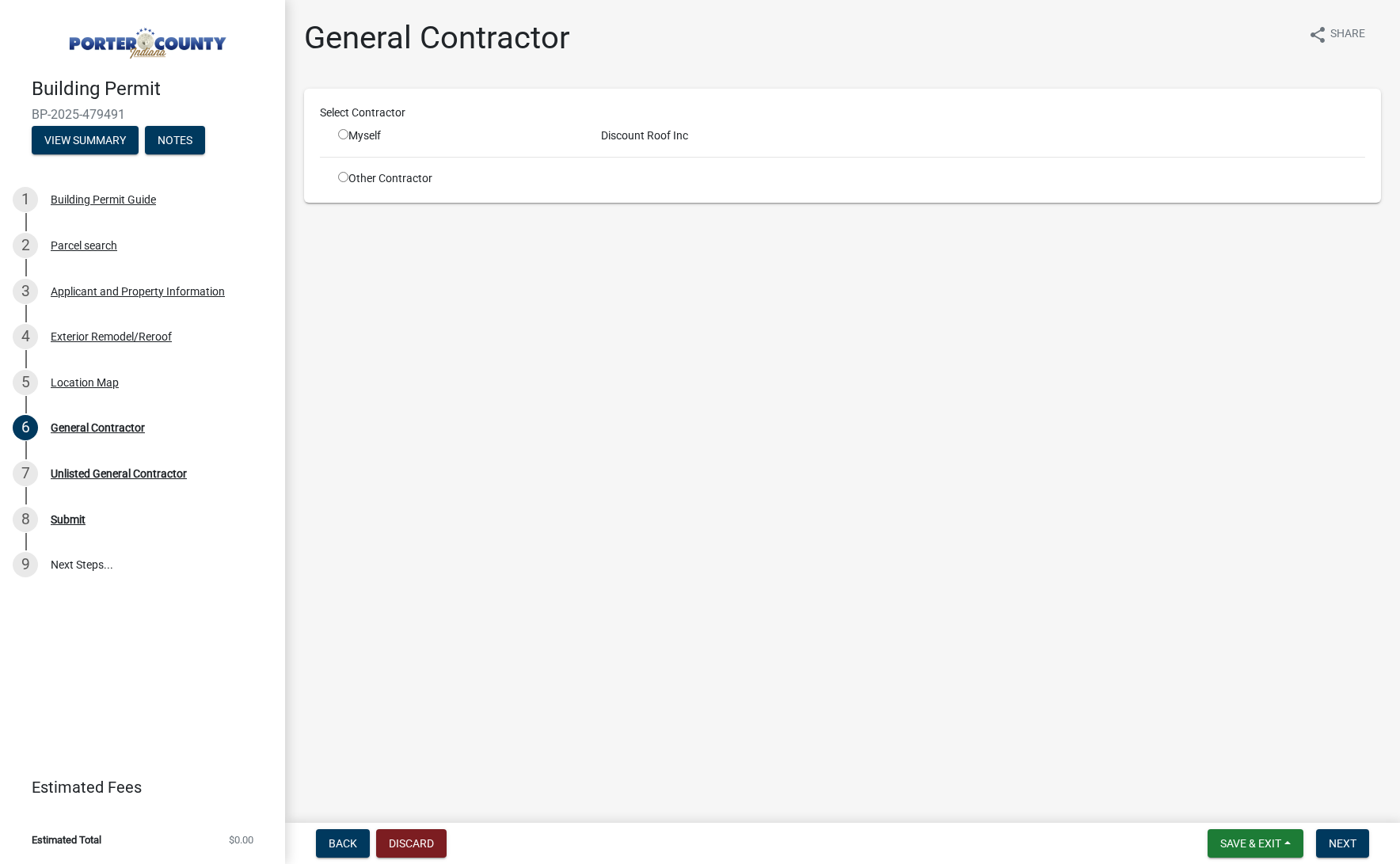
click at [346, 140] on input "radio" at bounding box center [343, 133] width 10 height 10
radio input "true"
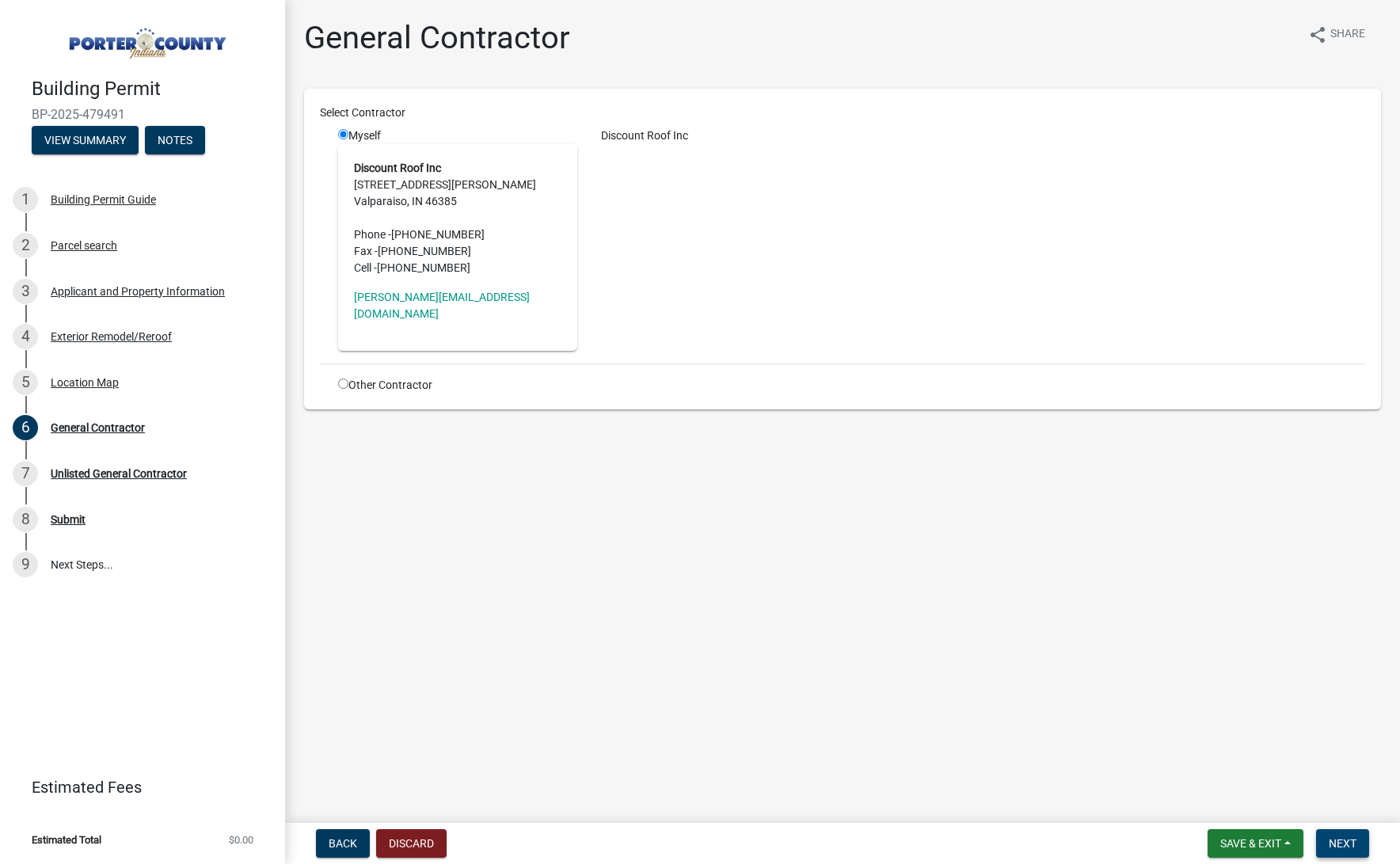
click at [1341, 844] on span "Next" at bounding box center [1342, 843] width 28 height 13
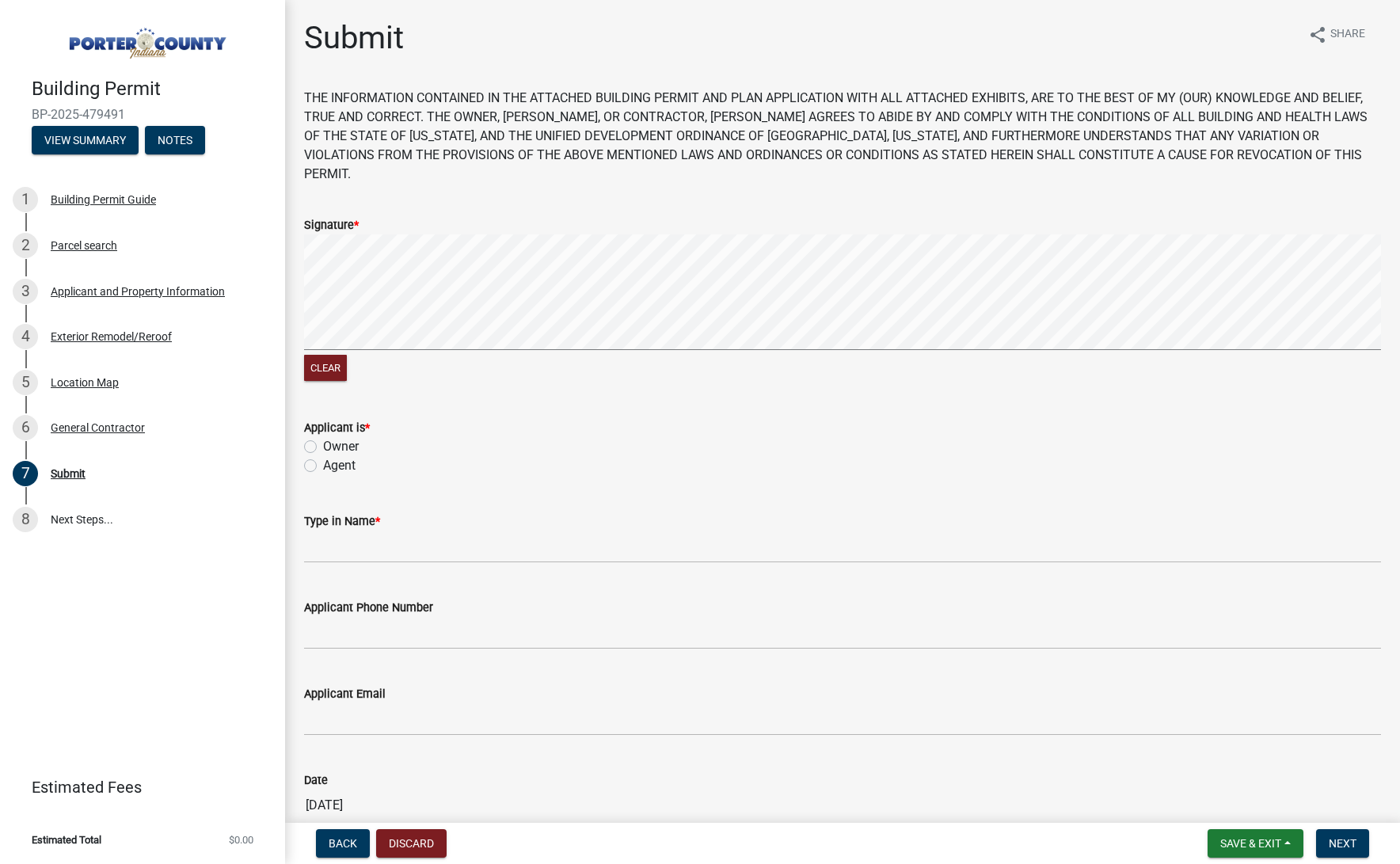
click at [330, 457] on label "Agent" at bounding box center [339, 466] width 33 height 19
click at [330, 457] on input "Agent" at bounding box center [328, 461] width 10 height 10
radio input "true"
click at [387, 540] on input "Type in Name *" at bounding box center [842, 547] width 1077 height 33
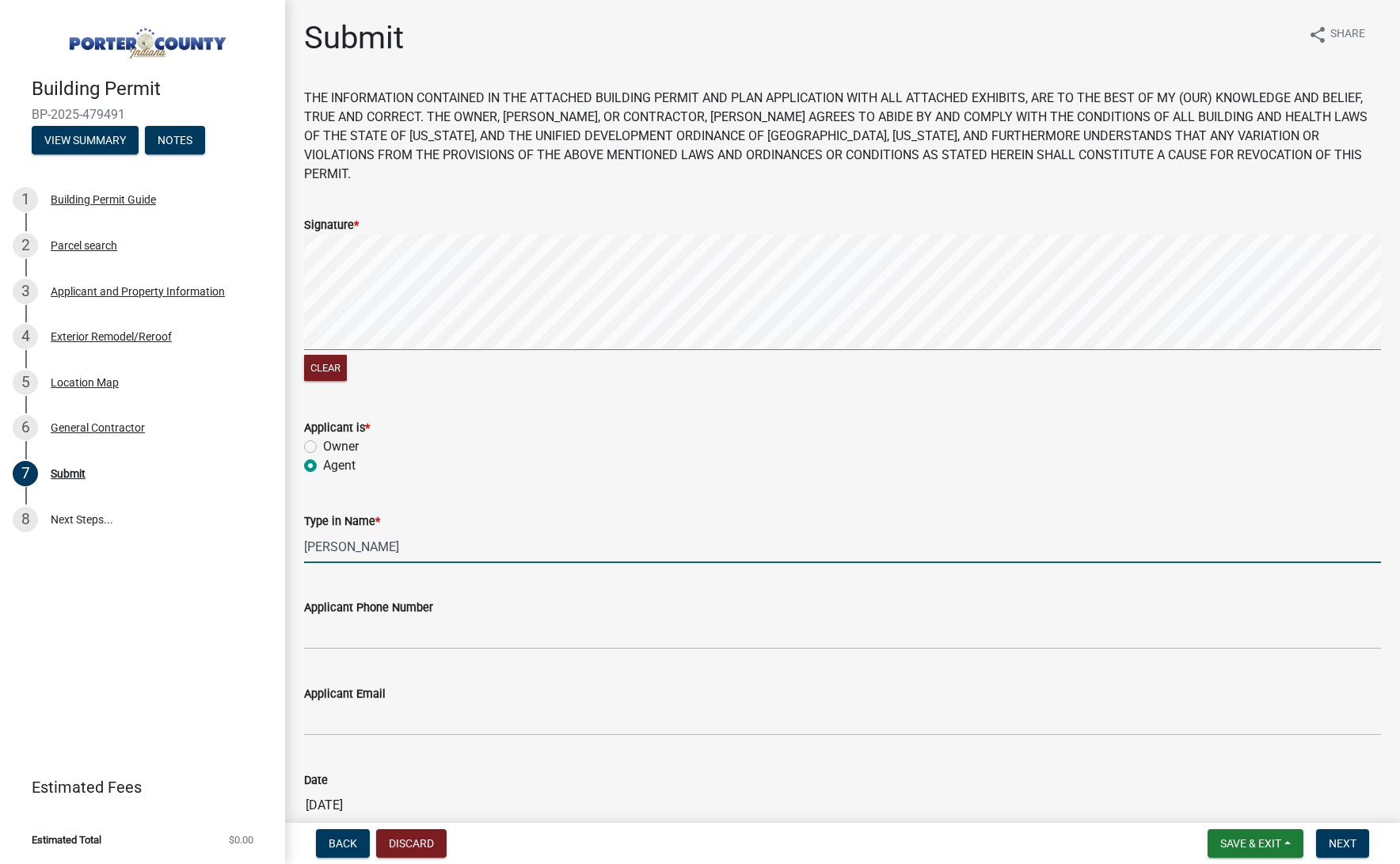
type input "[PERSON_NAME]"
click at [430, 617] on input "Applicant Phone Number" at bounding box center [842, 633] width 1077 height 33
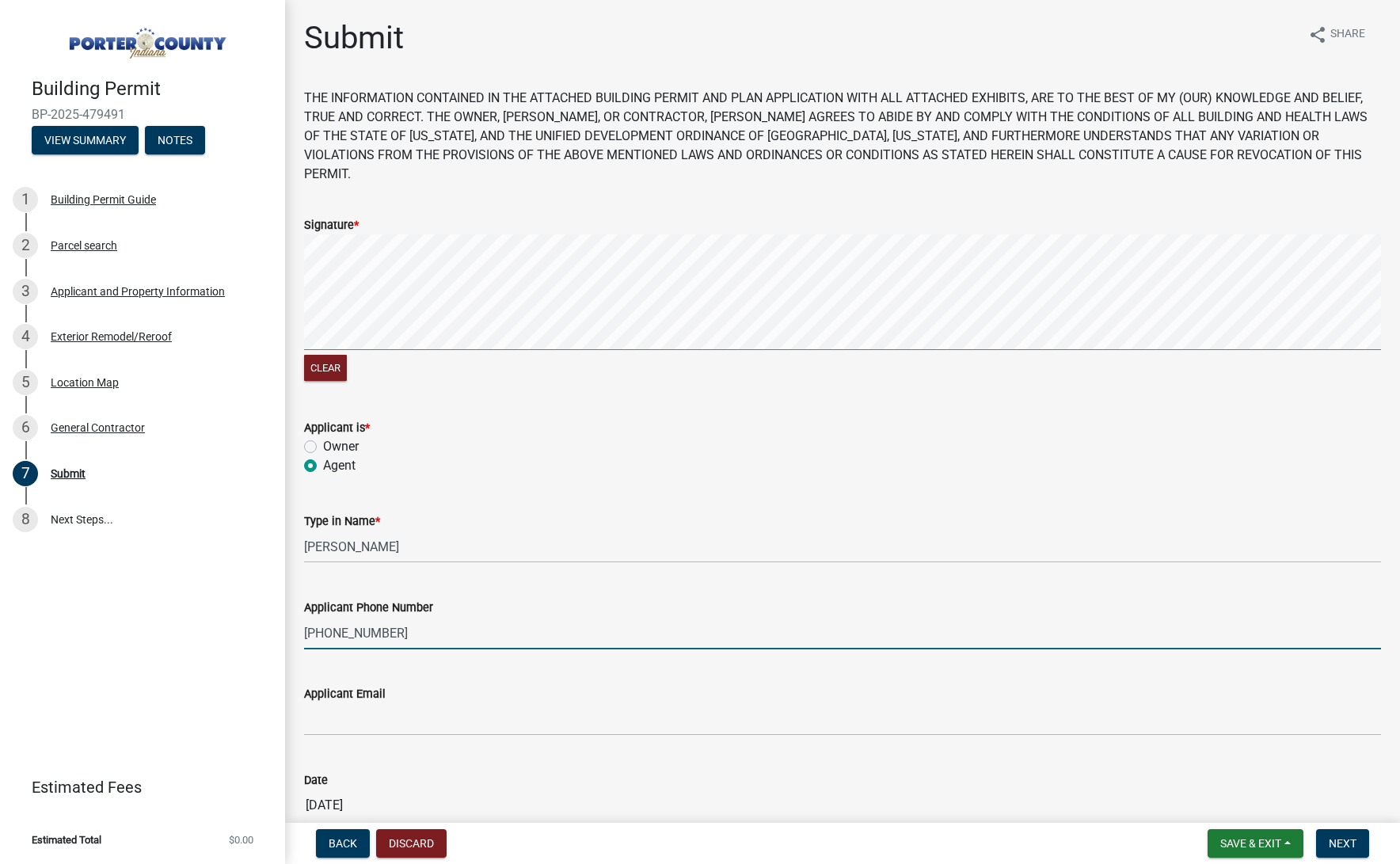
type input "[PHONE_NUMBER]"
click at [434, 703] on input "Applicant Email" at bounding box center [842, 720] width 1077 height 33
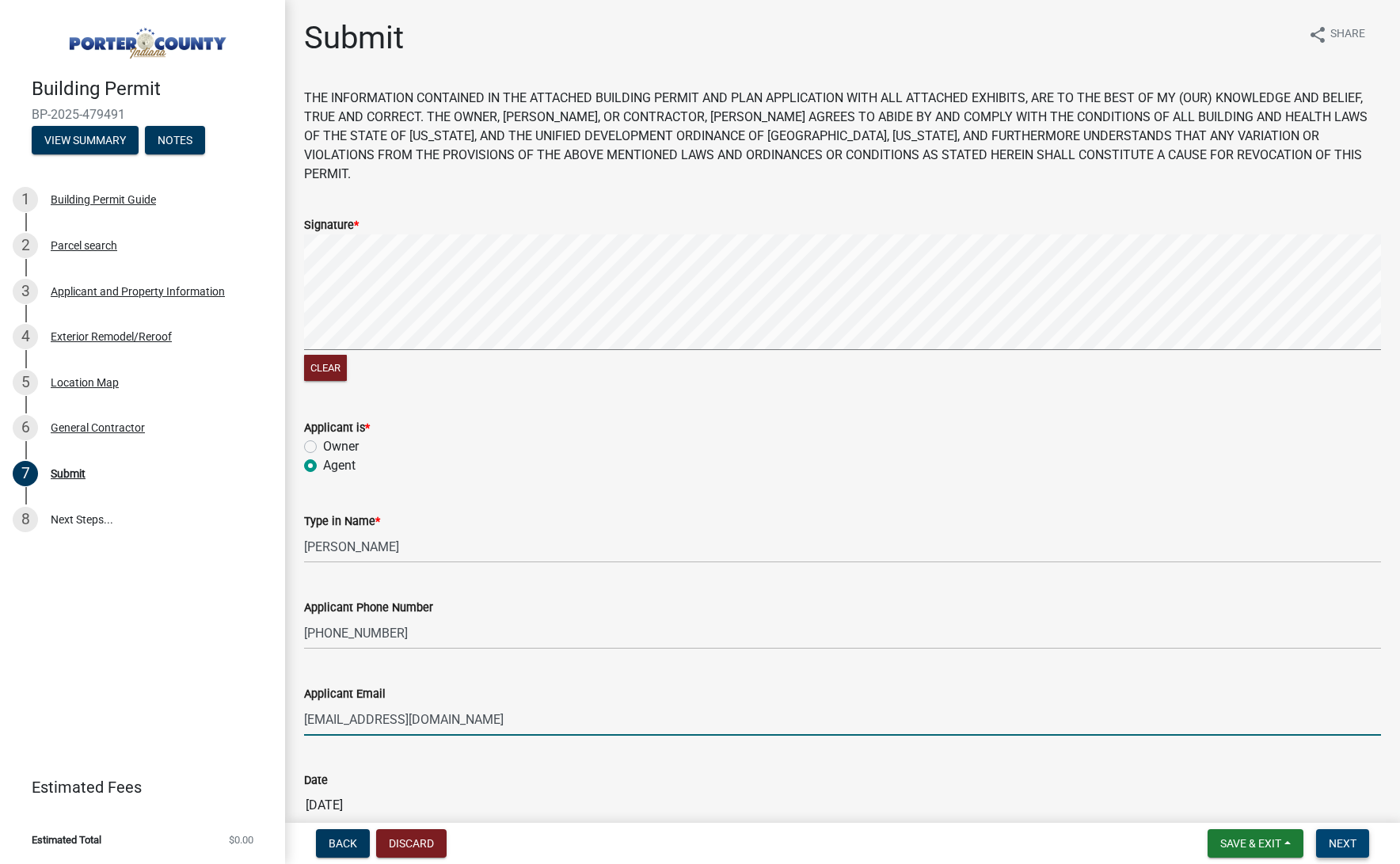
type input "[EMAIL_ADDRESS][DOMAIN_NAME]"
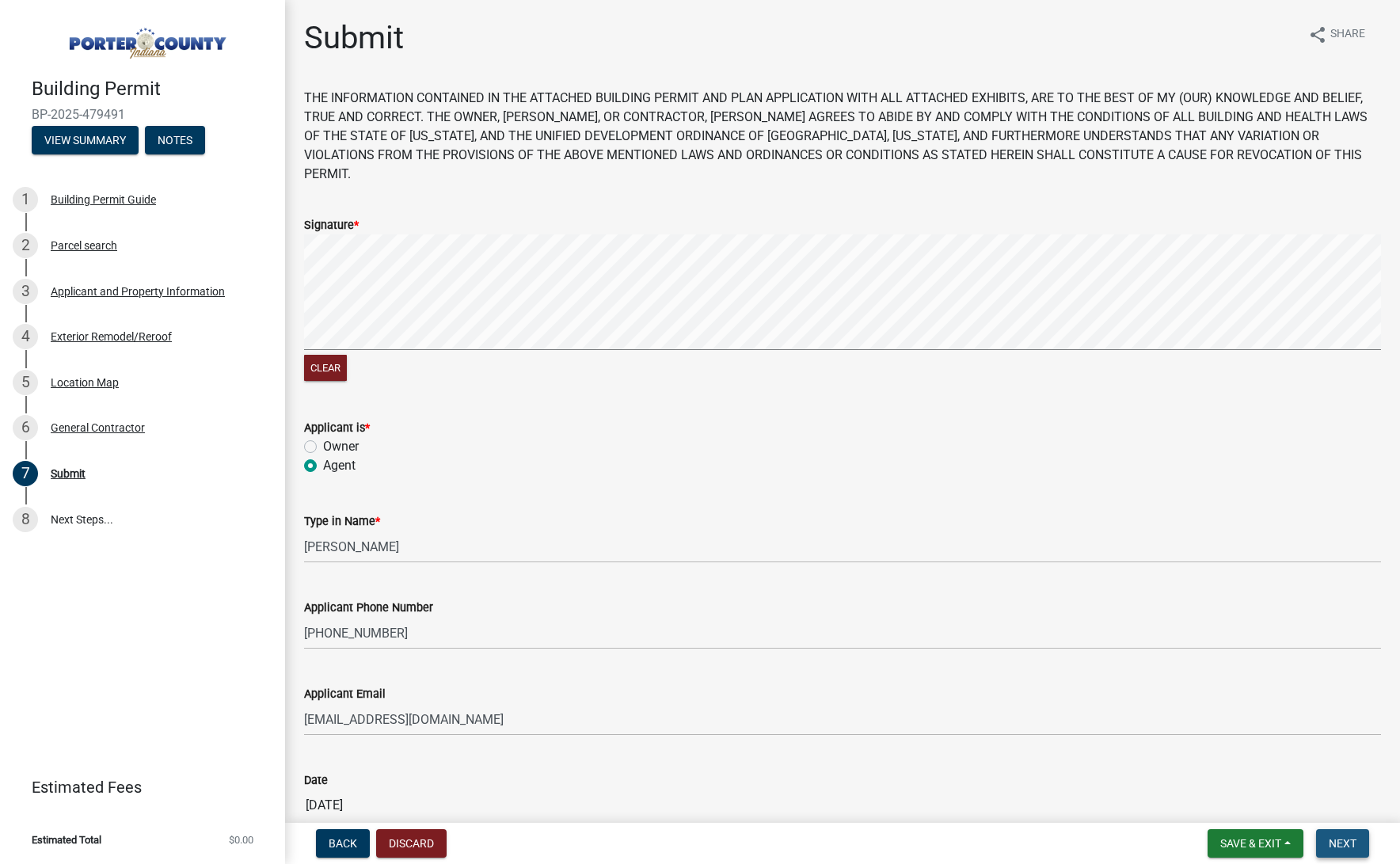
click at [1330, 837] on span "Next" at bounding box center [1342, 843] width 28 height 13
